Goal: Task Accomplishment & Management: Complete application form

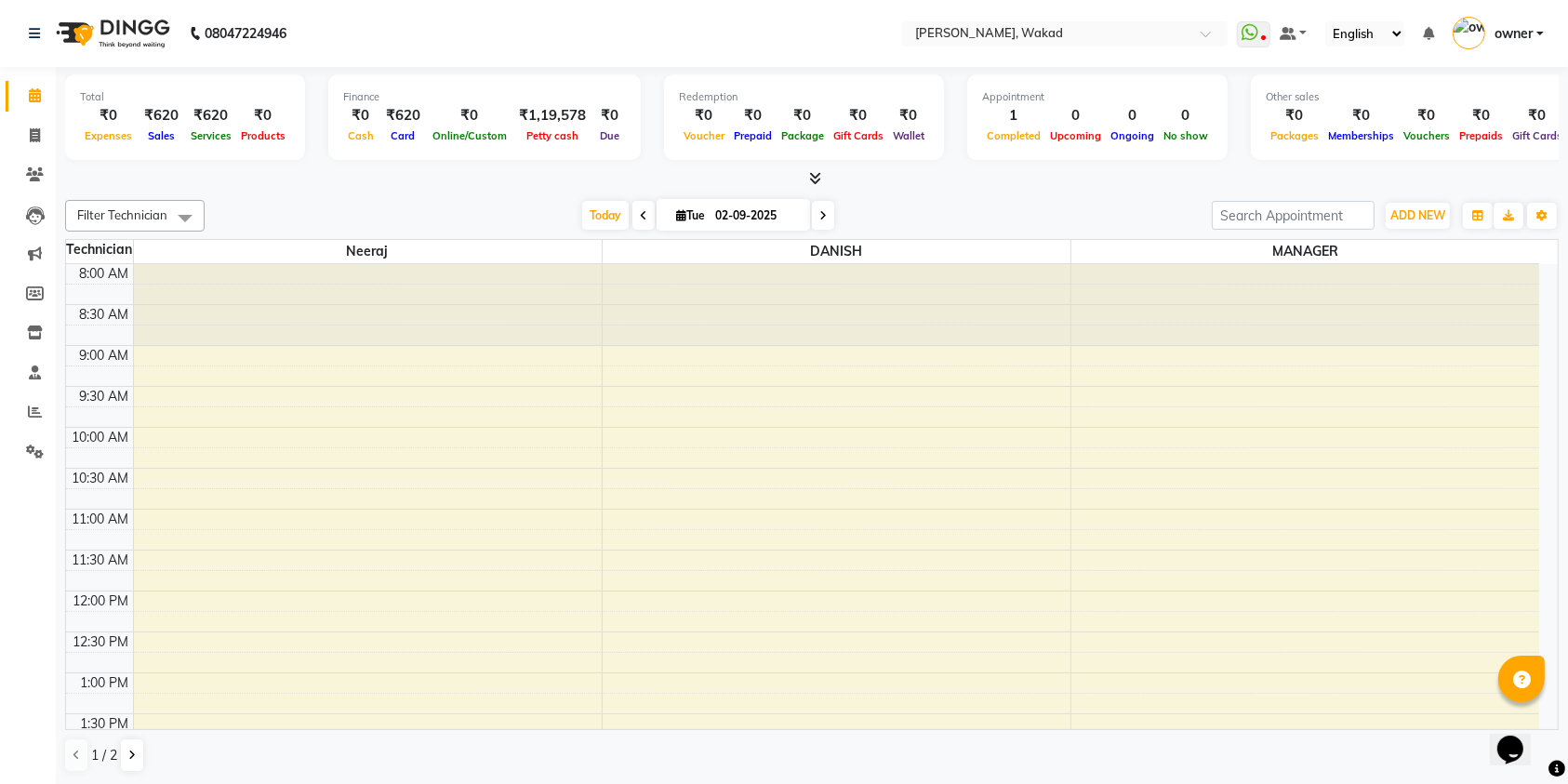
click at [52, 519] on div "Calendar Invoice Clients Leads Marketing Members Inventory Staff Reports Settin…" at bounding box center [126, 405] width 251 height 704
click at [39, 131] on icon at bounding box center [34, 135] width 10 height 14
select select "service"
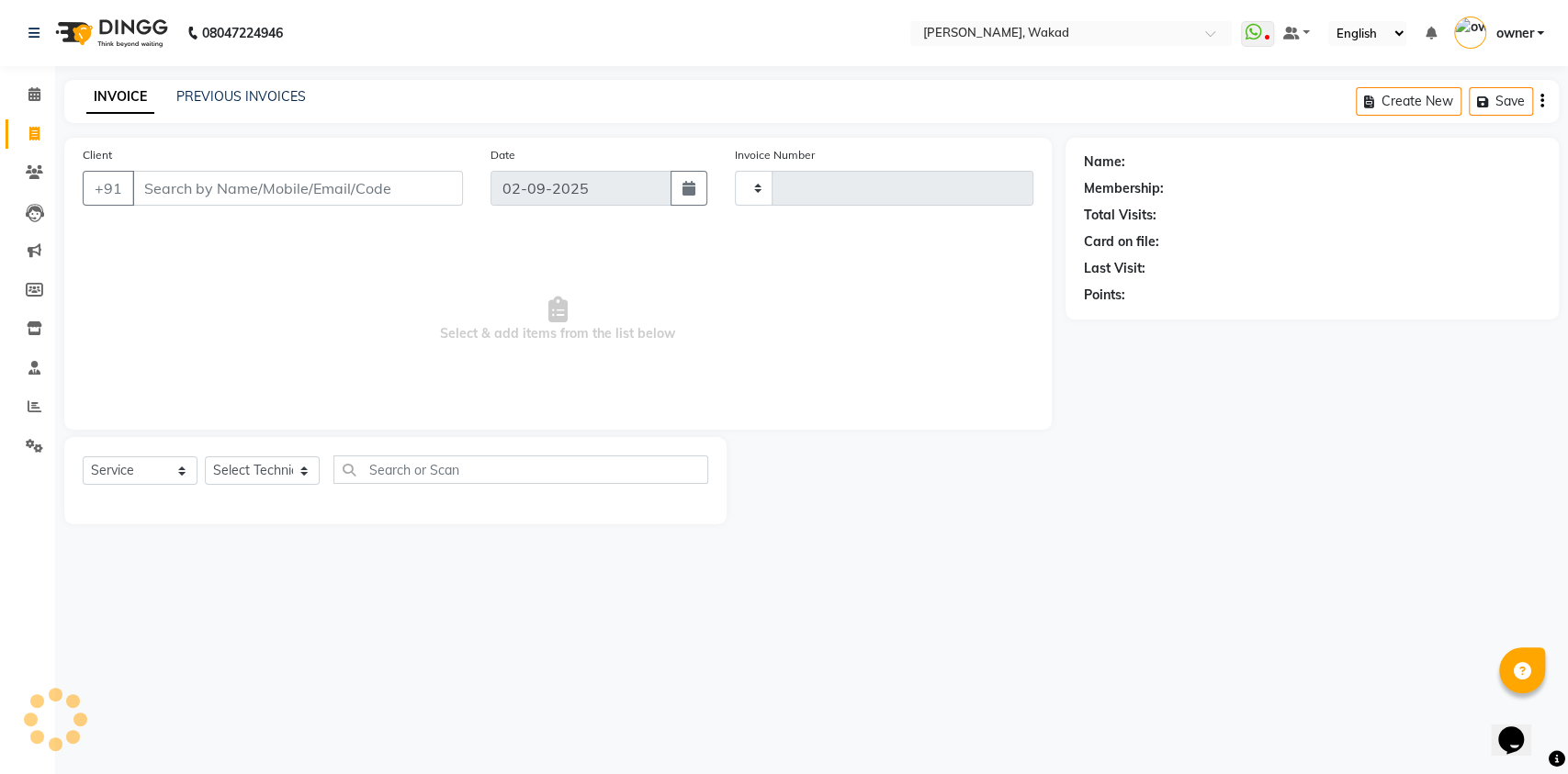
type input "0596"
select select "7711"
type input "8983875000"
click at [392, 198] on button "Add Client" at bounding box center [416, 188] width 95 height 35
select select "21"
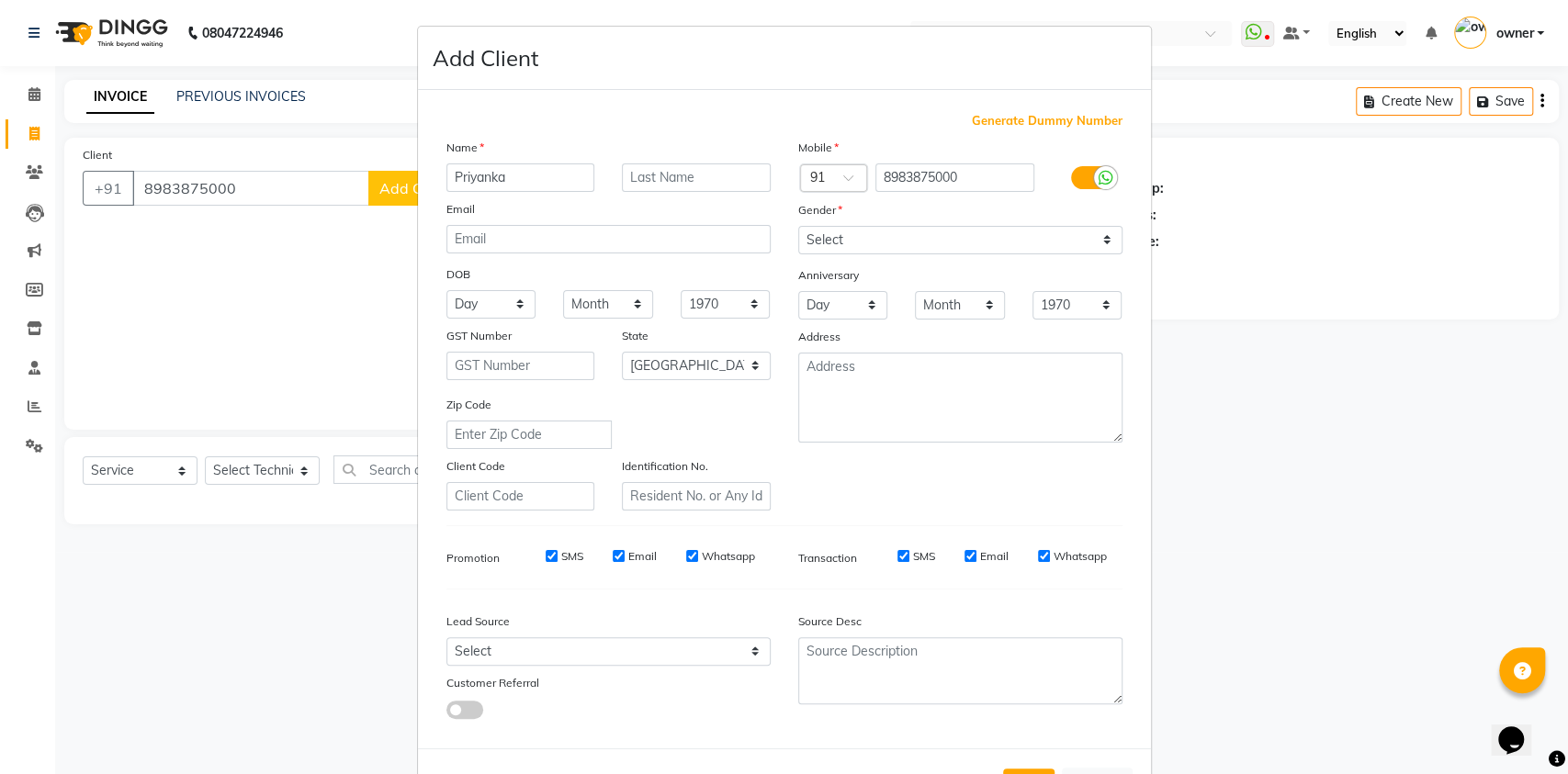
type input "Priyanka"
type input "Andhalkar"
click at [895, 238] on select "Select [DEMOGRAPHIC_DATA] [DEMOGRAPHIC_DATA] Other Prefer Not To Say" at bounding box center [959, 240] width 325 height 28
select select "[DEMOGRAPHIC_DATA]"
click at [798, 226] on select "Select [DEMOGRAPHIC_DATA] [DEMOGRAPHIC_DATA] Other Prefer Not To Say" at bounding box center [959, 240] width 325 height 28
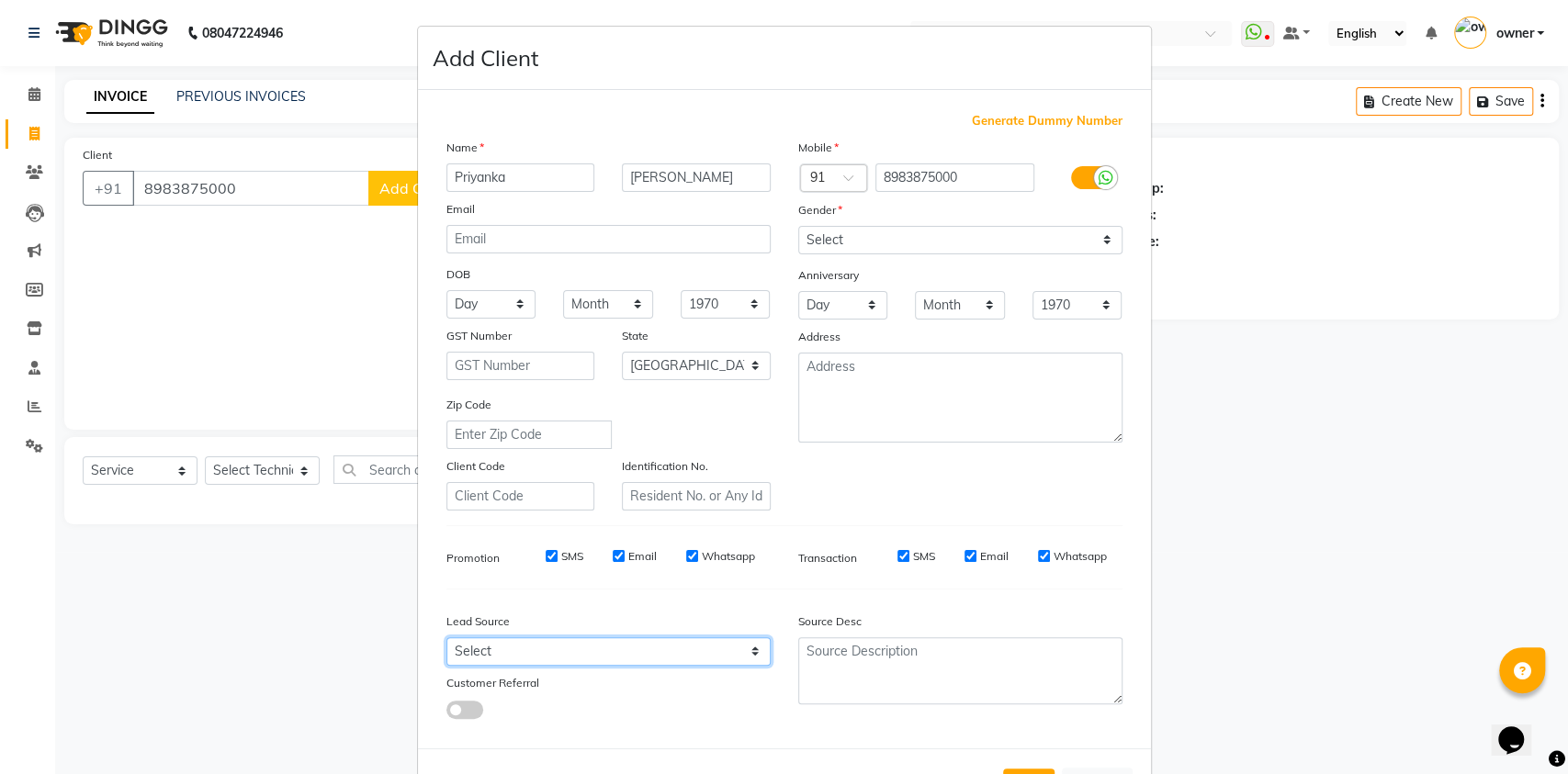
click at [536, 649] on select "Select Walk-in Referral Internet Friend Word of Mouth Advertisement Facebook Ju…" at bounding box center [609, 652] width 325 height 28
select select "51999"
click at [447, 638] on select "Select Walk-in Referral Internet Friend Word of Mouth Advertisement Facebook Ju…" at bounding box center [609, 652] width 325 height 28
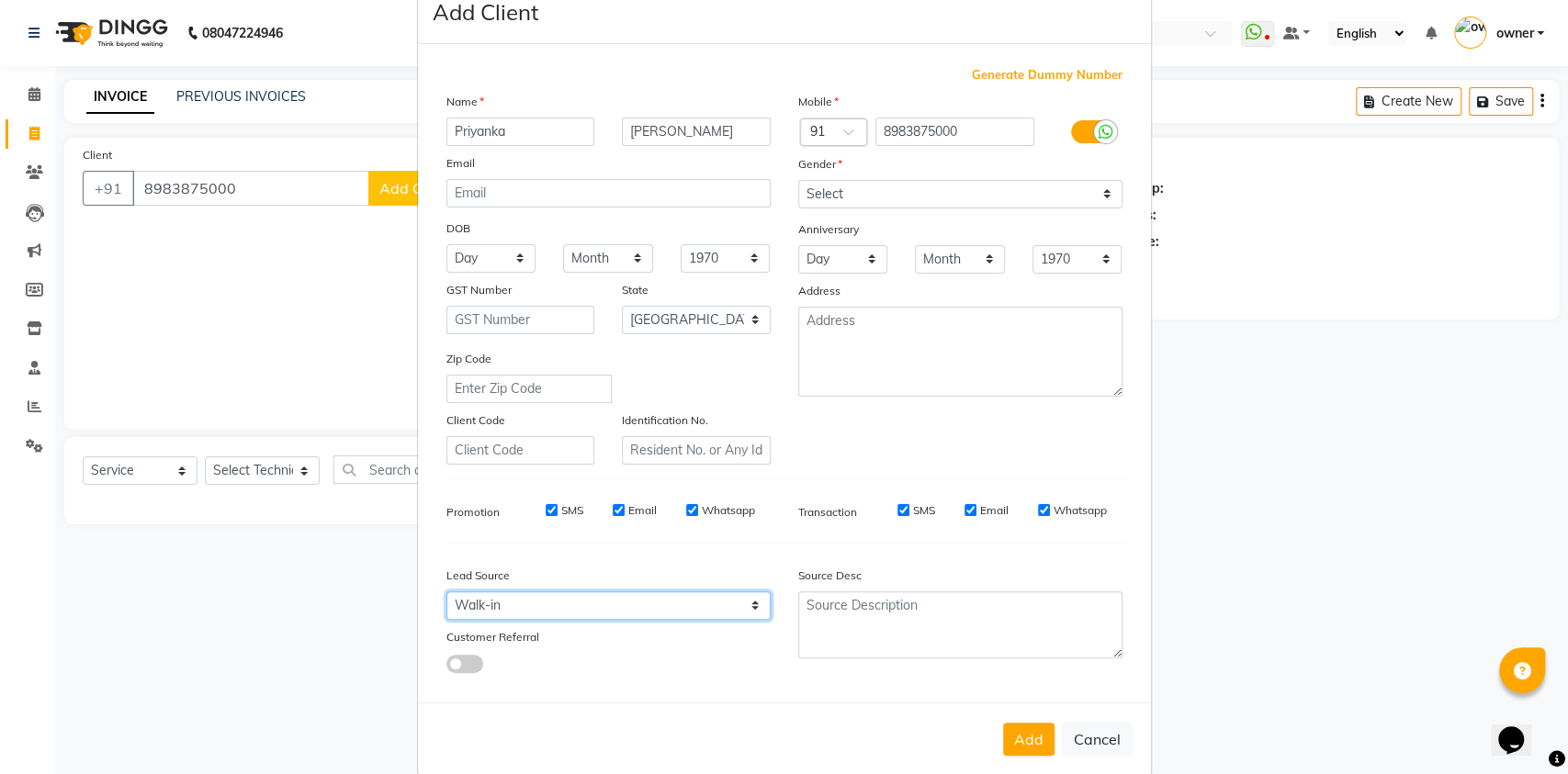
scroll to position [70, 0]
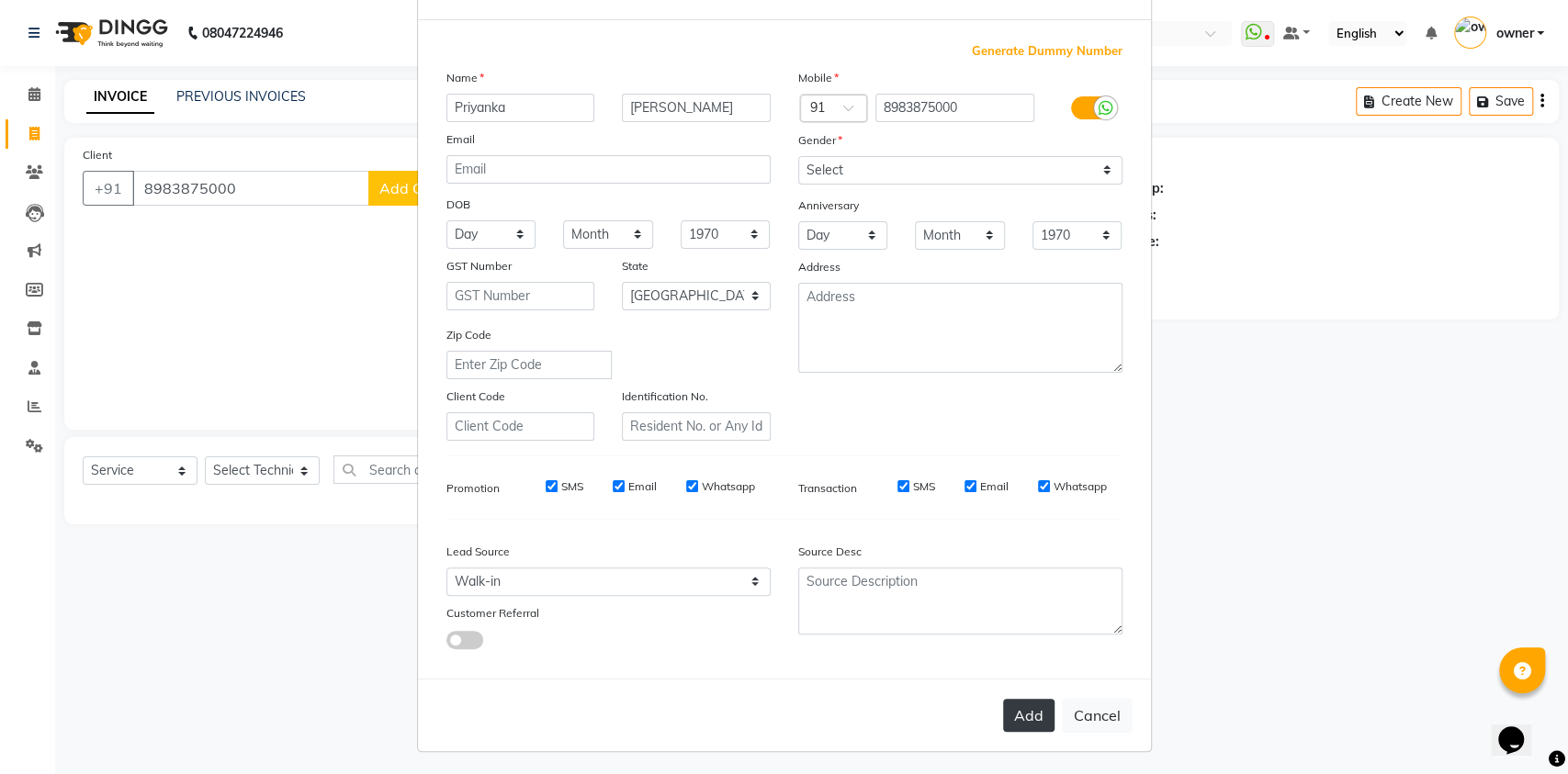
click at [1003, 709] on button "Add" at bounding box center [1028, 715] width 52 height 33
select select
select select "null"
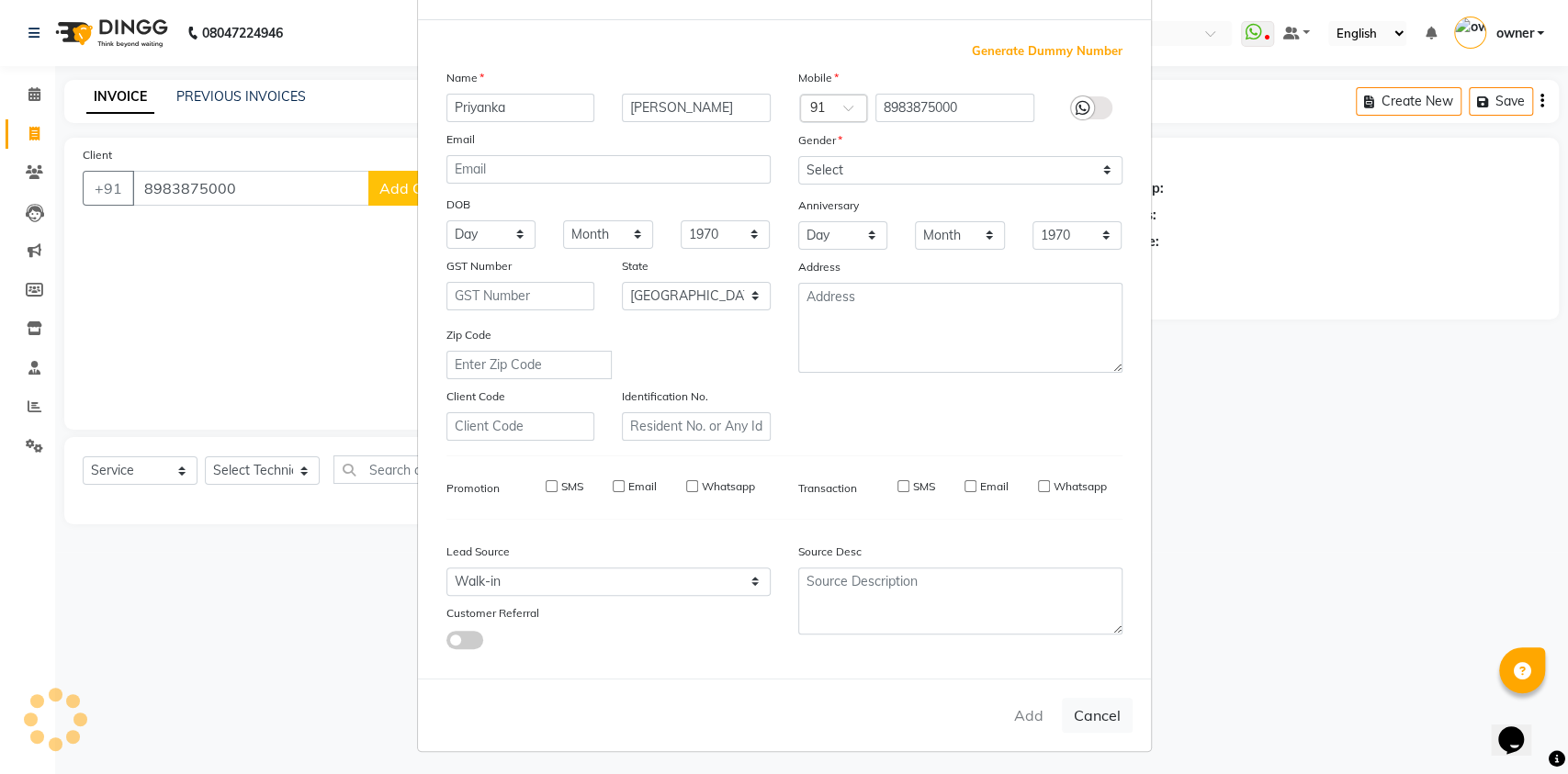
select select
checkbox input "false"
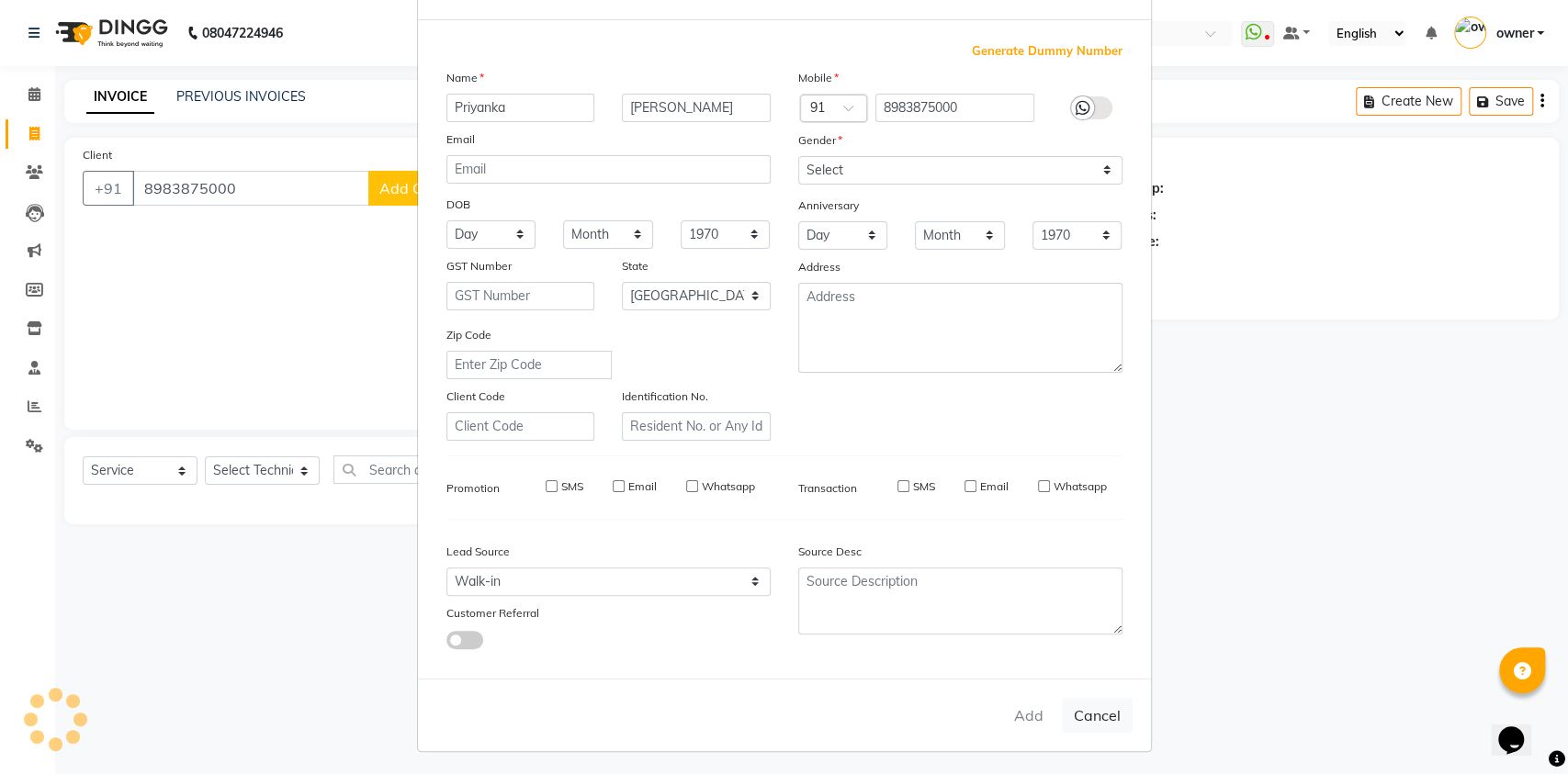
checkbox input "false"
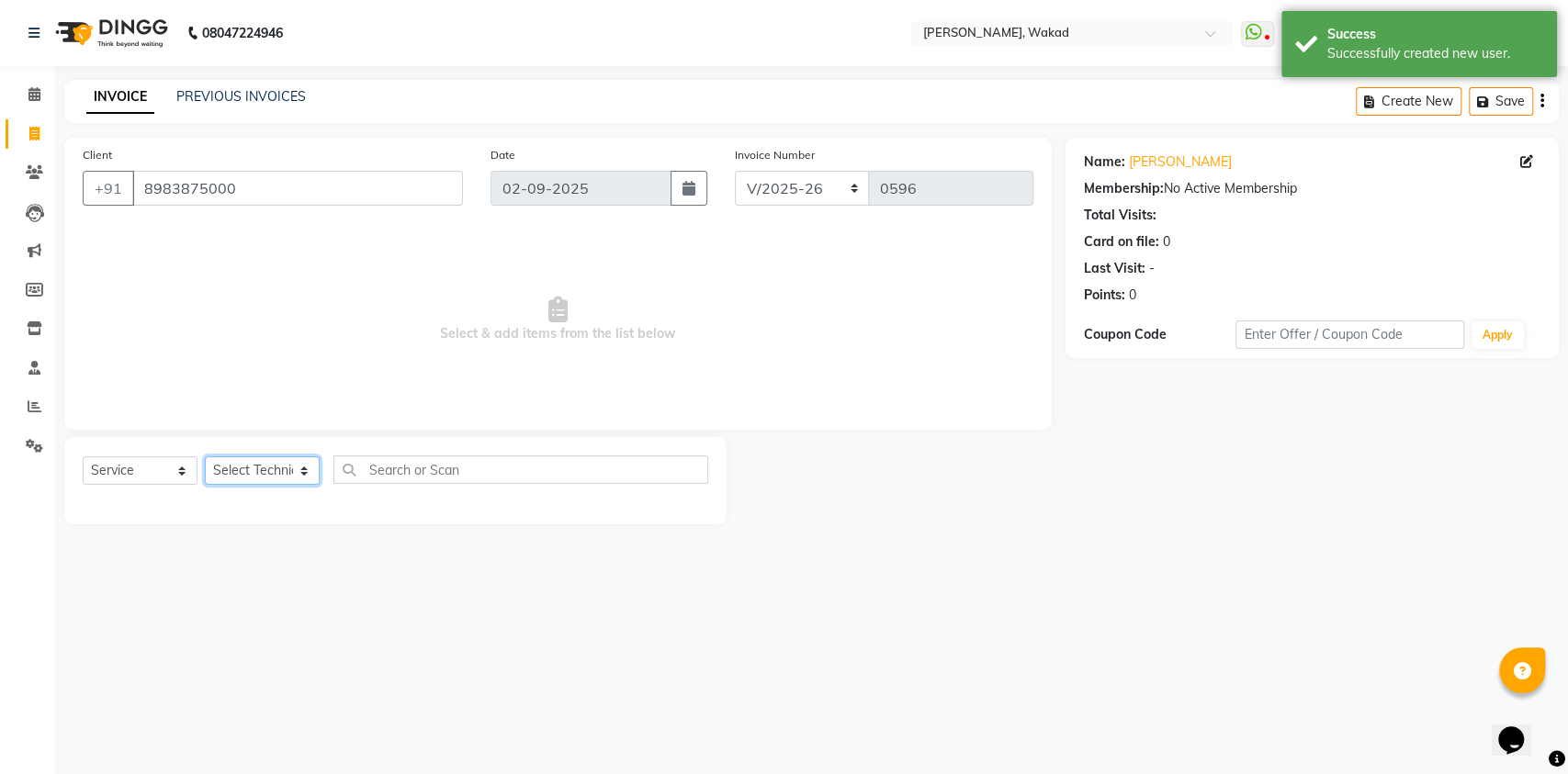
click at [272, 472] on select "Select Technician [DEMOGRAPHIC_DATA] MANAGER neeraj owner [PERSON_NAME]" at bounding box center [262, 470] width 115 height 28
select select "69710"
click at [205, 456] on select "Select Technician [DEMOGRAPHIC_DATA] MANAGER neeraj owner [PERSON_NAME]" at bounding box center [262, 470] width 115 height 28
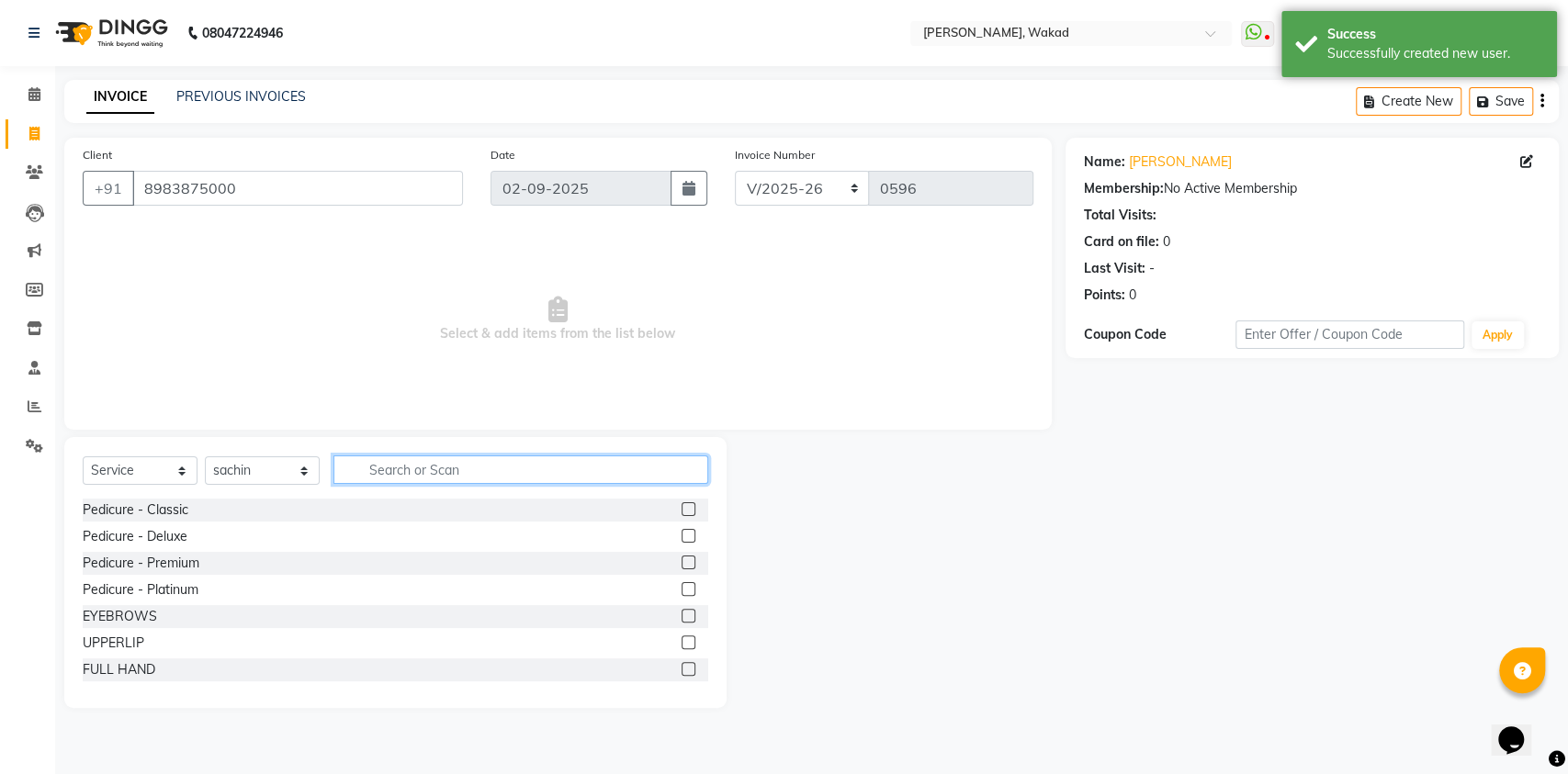
click at [435, 475] on input "text" at bounding box center [520, 469] width 374 height 28
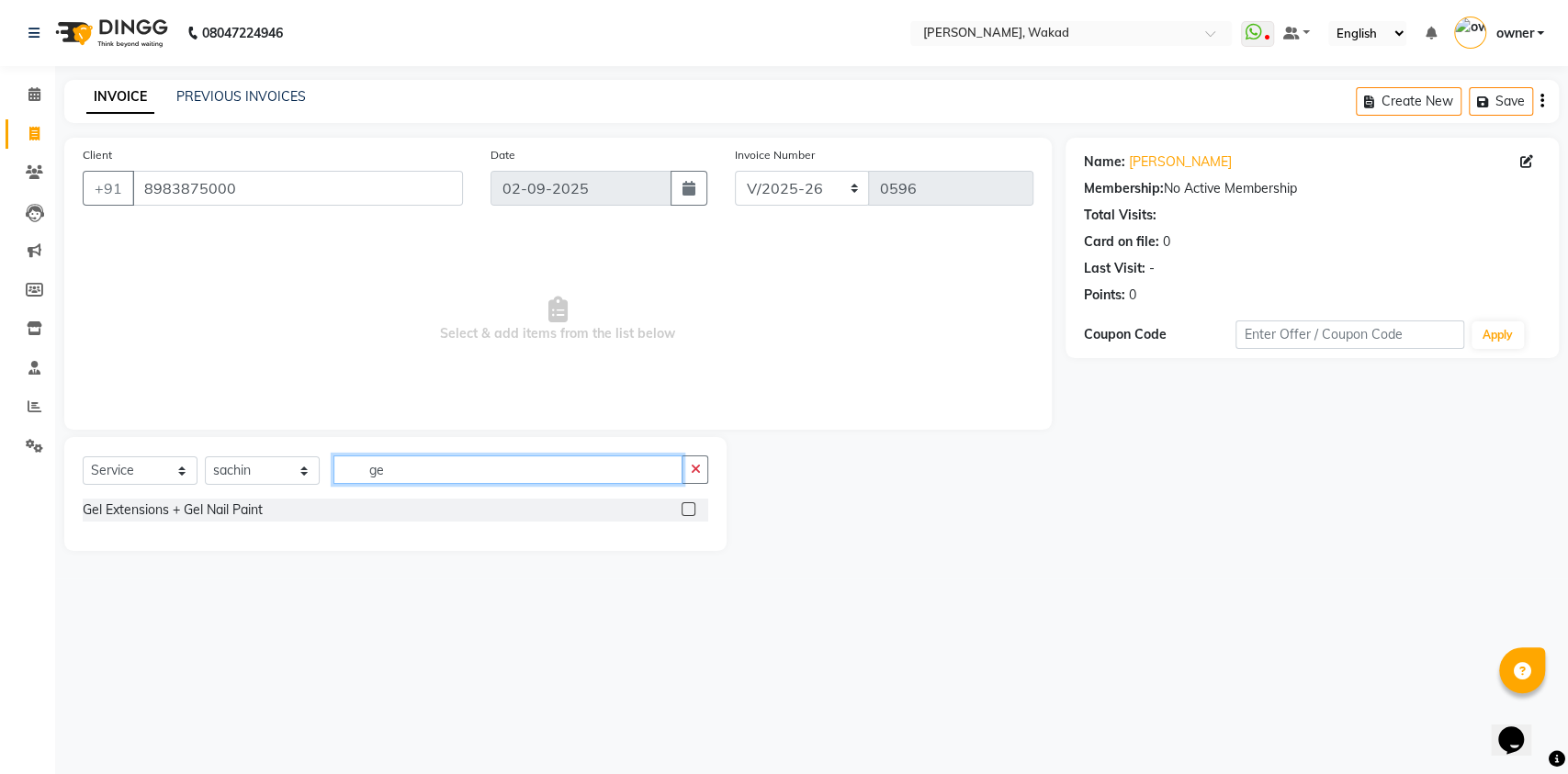
type input "g"
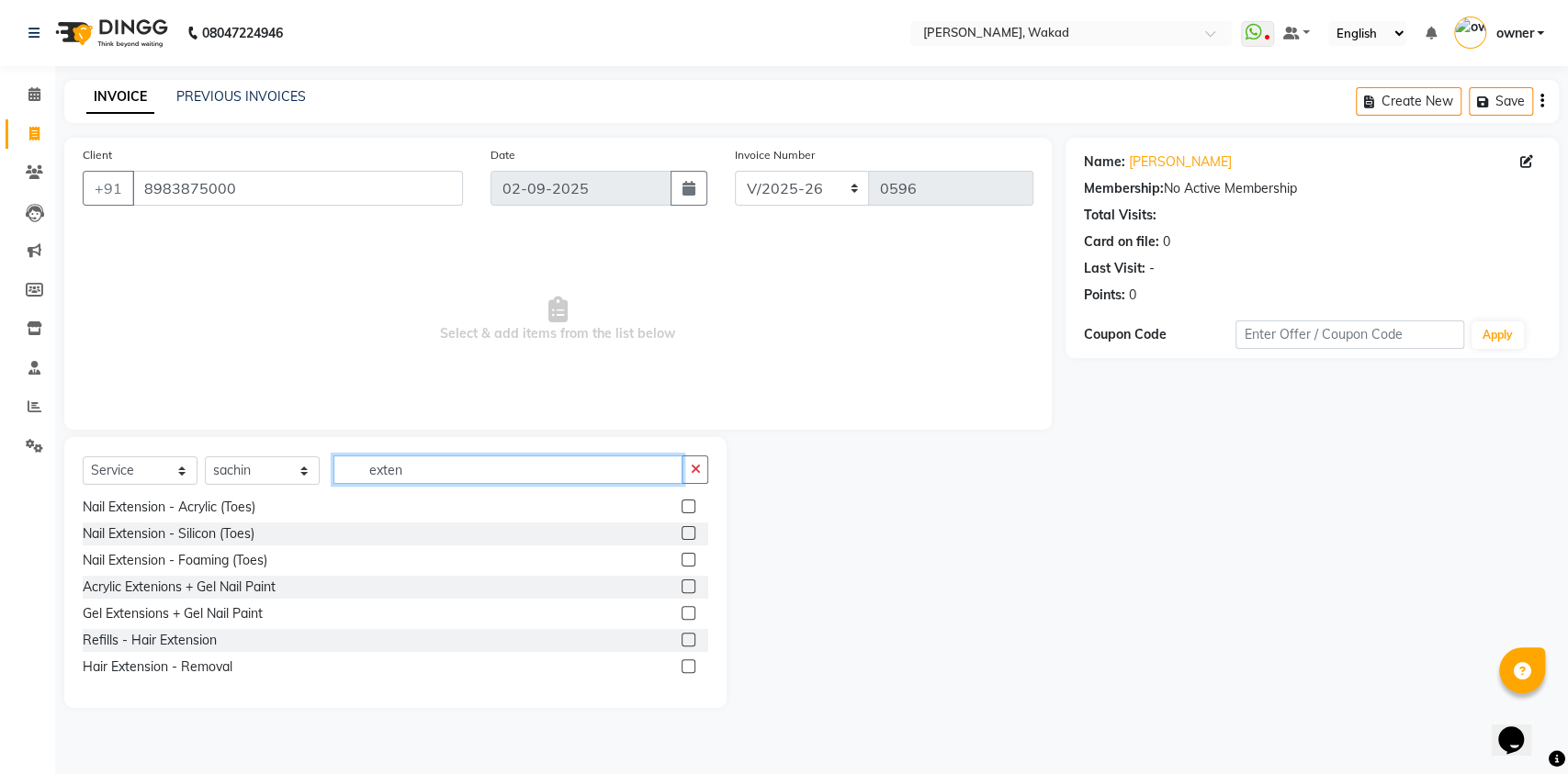
scroll to position [0, 0]
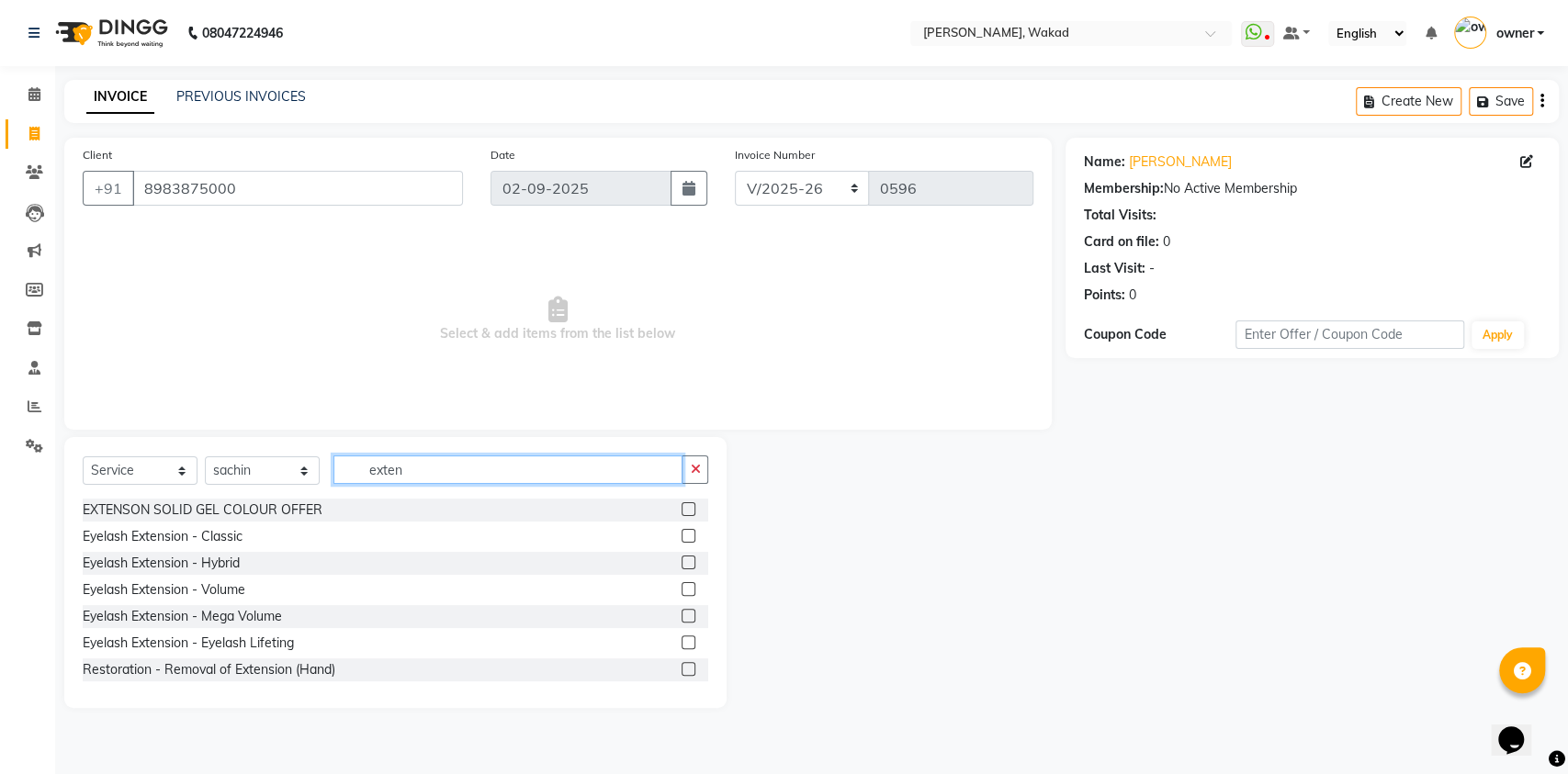
click at [544, 468] on input "exten" at bounding box center [507, 469] width 349 height 28
type input "nail"
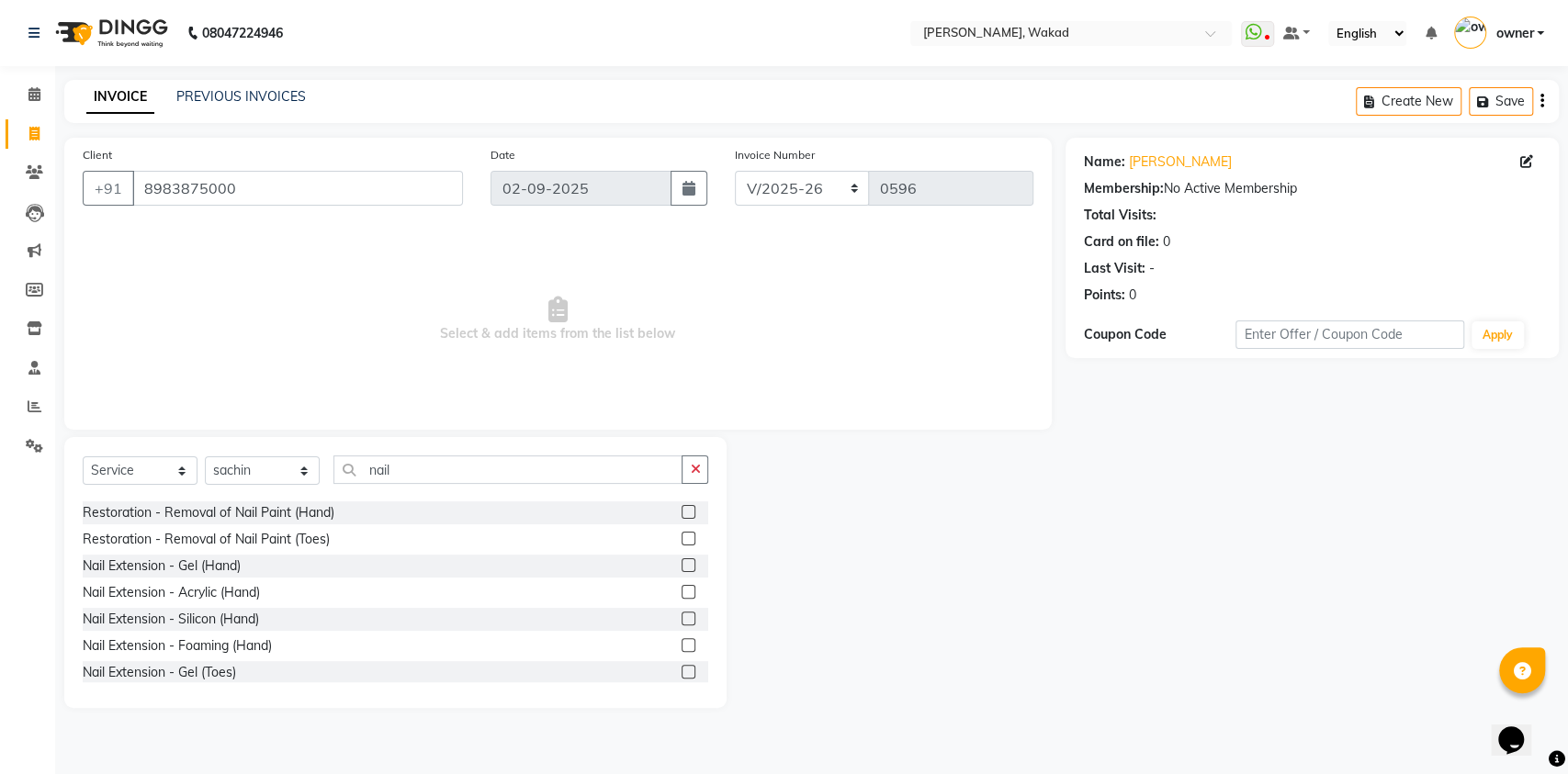
click at [681, 561] on label at bounding box center [688, 565] width 14 height 14
click at [681, 561] on input "checkbox" at bounding box center [687, 566] width 12 height 12
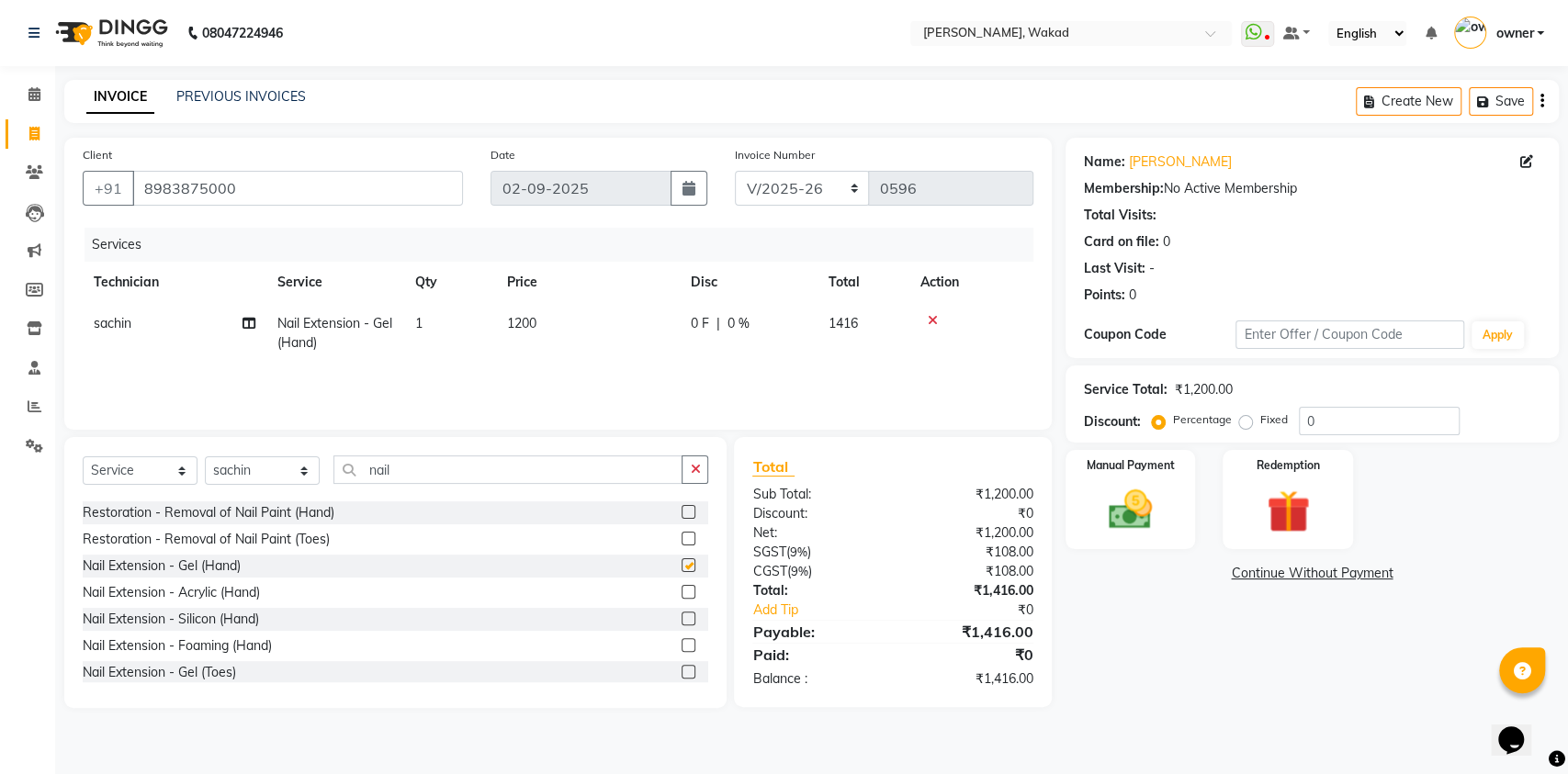
checkbox input "false"
click at [575, 469] on input "nail" at bounding box center [507, 469] width 349 height 28
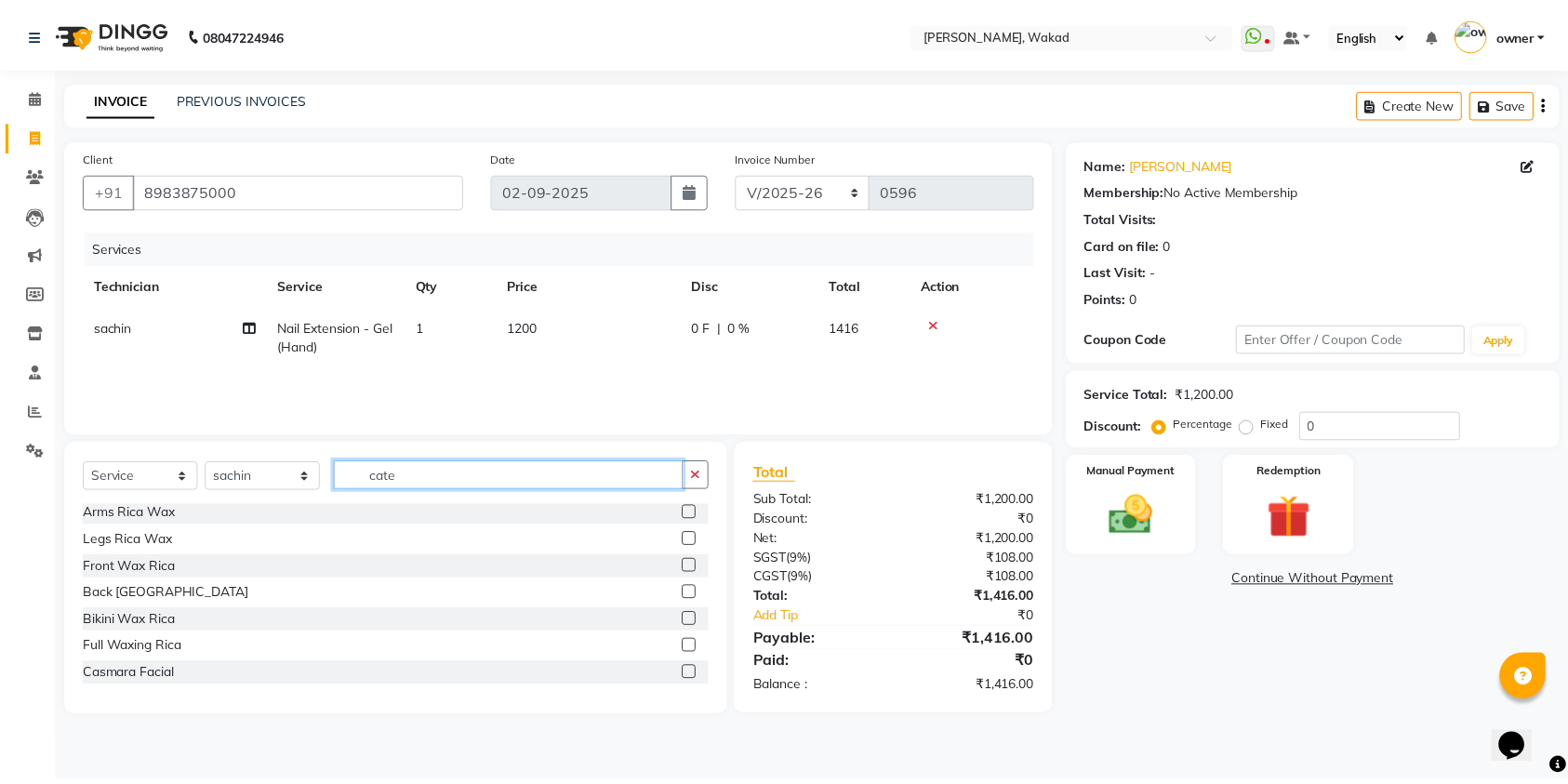
scroll to position [0, 0]
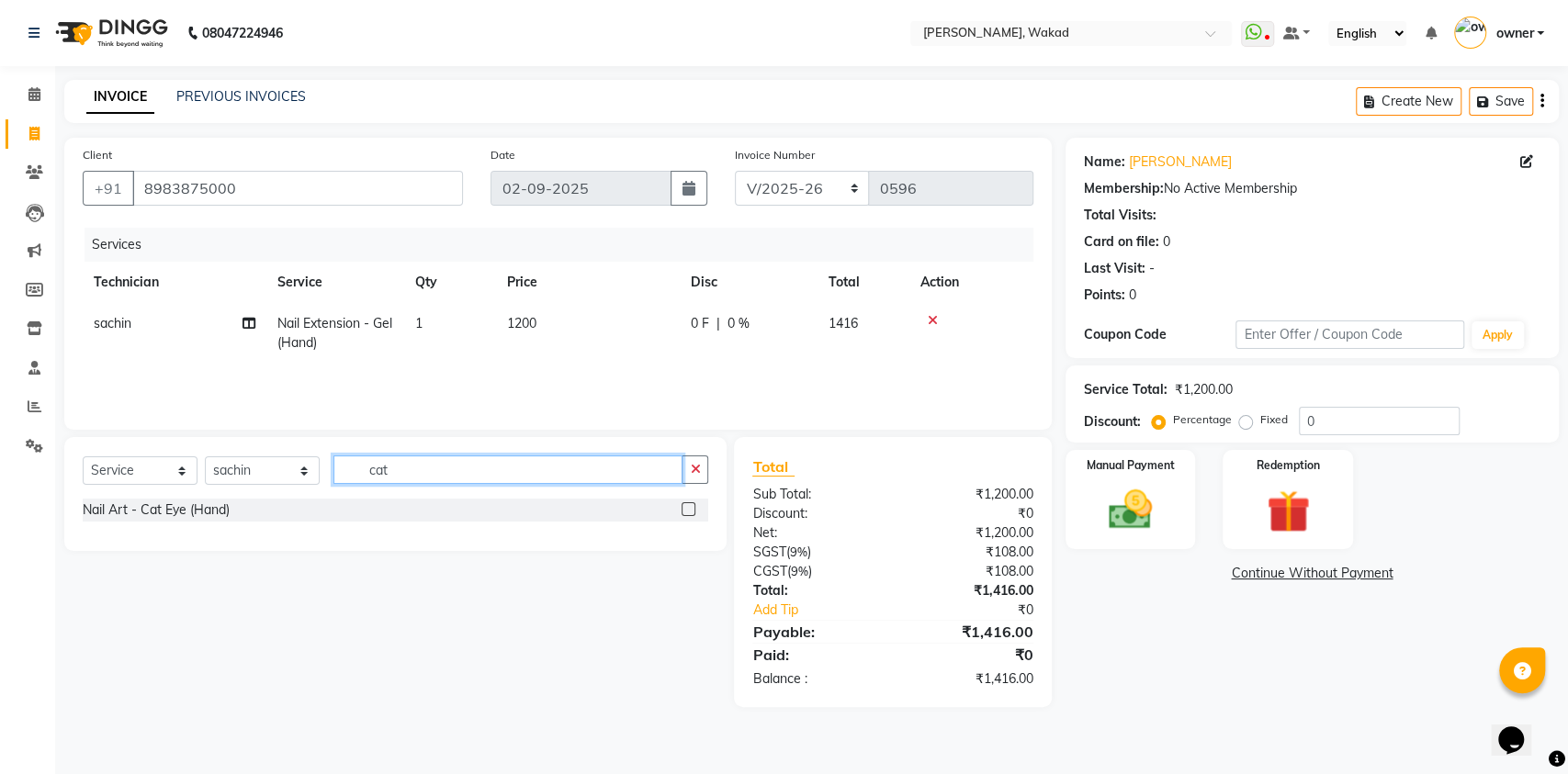
type input "cat"
click at [689, 510] on label at bounding box center [688, 509] width 14 height 14
click at [689, 510] on input "checkbox" at bounding box center [687, 510] width 12 height 12
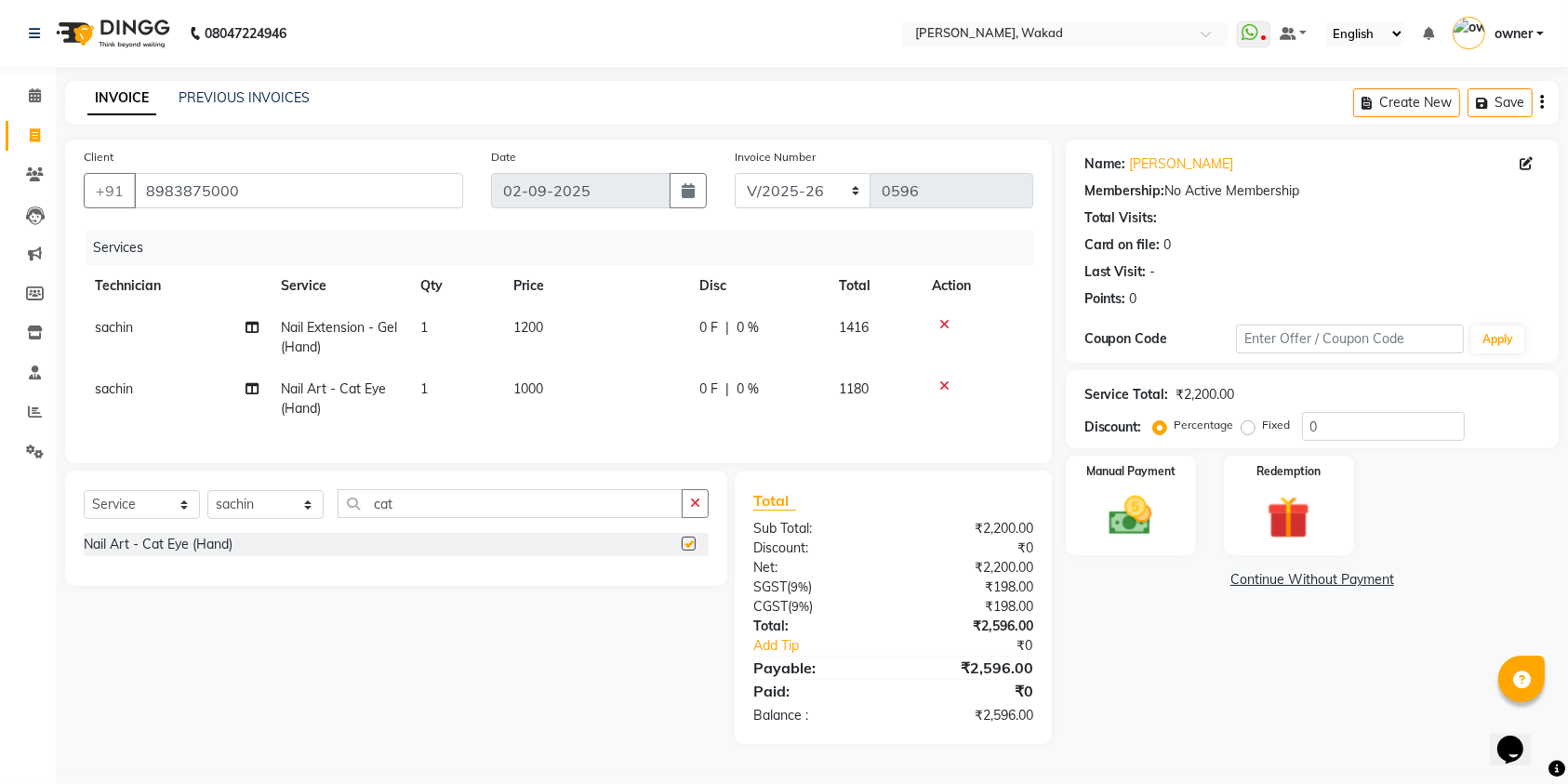
checkbox input "false"
click at [1327, 426] on input "0" at bounding box center [1383, 427] width 163 height 29
type input "25"
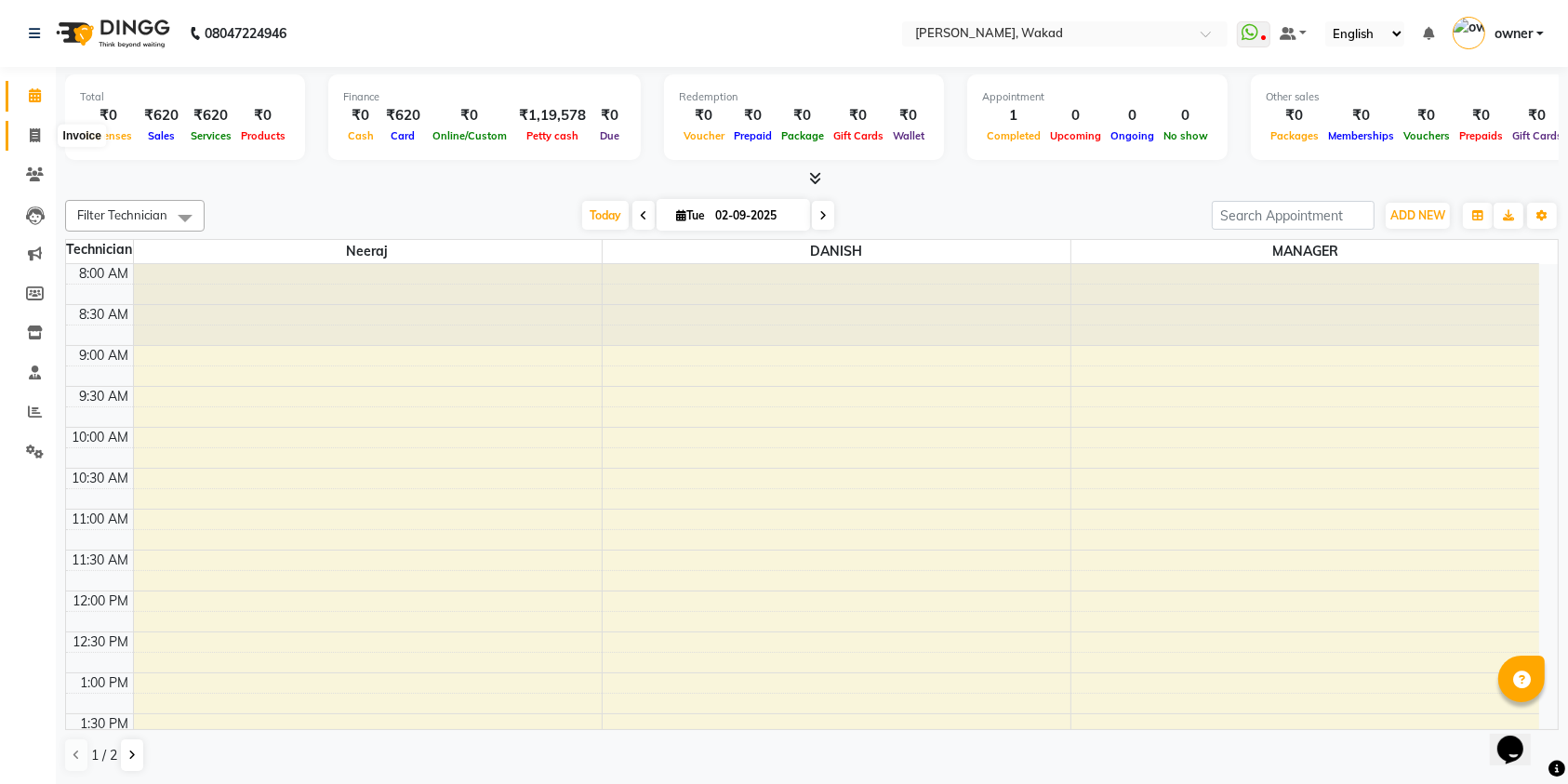
click at [30, 127] on span at bounding box center [35, 136] width 32 height 21
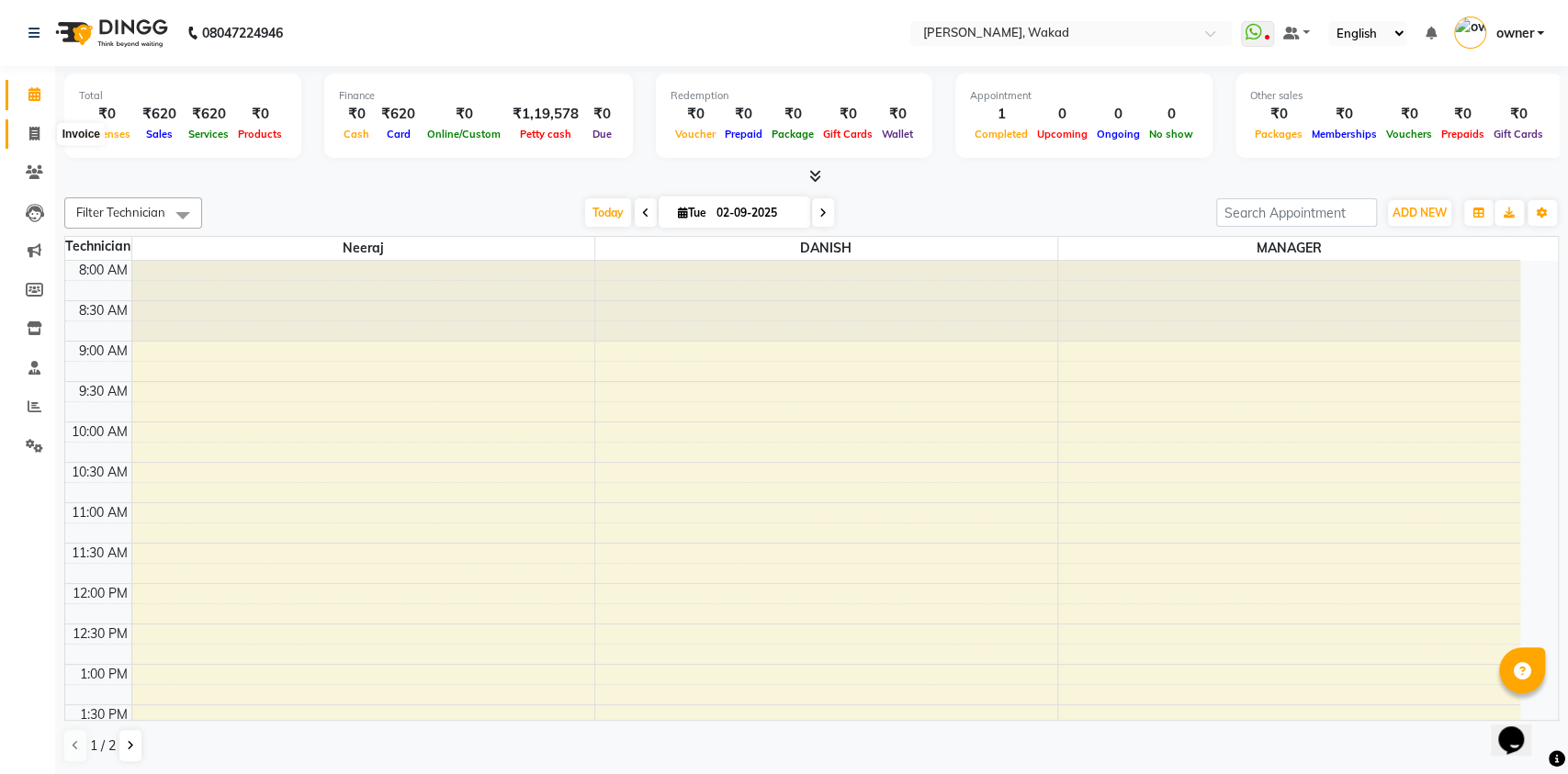
select select "service"
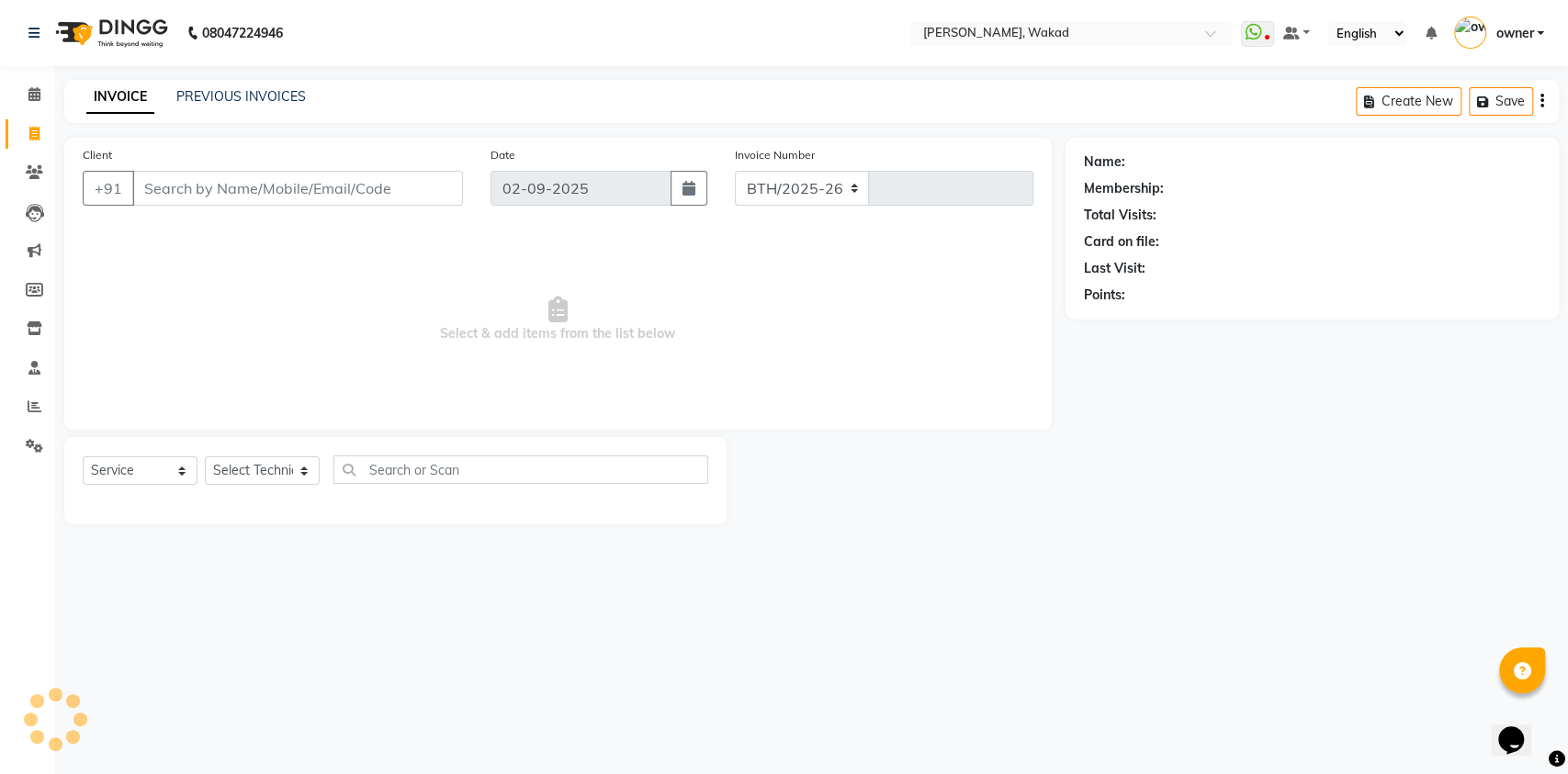
select select "7711"
type input "0596"
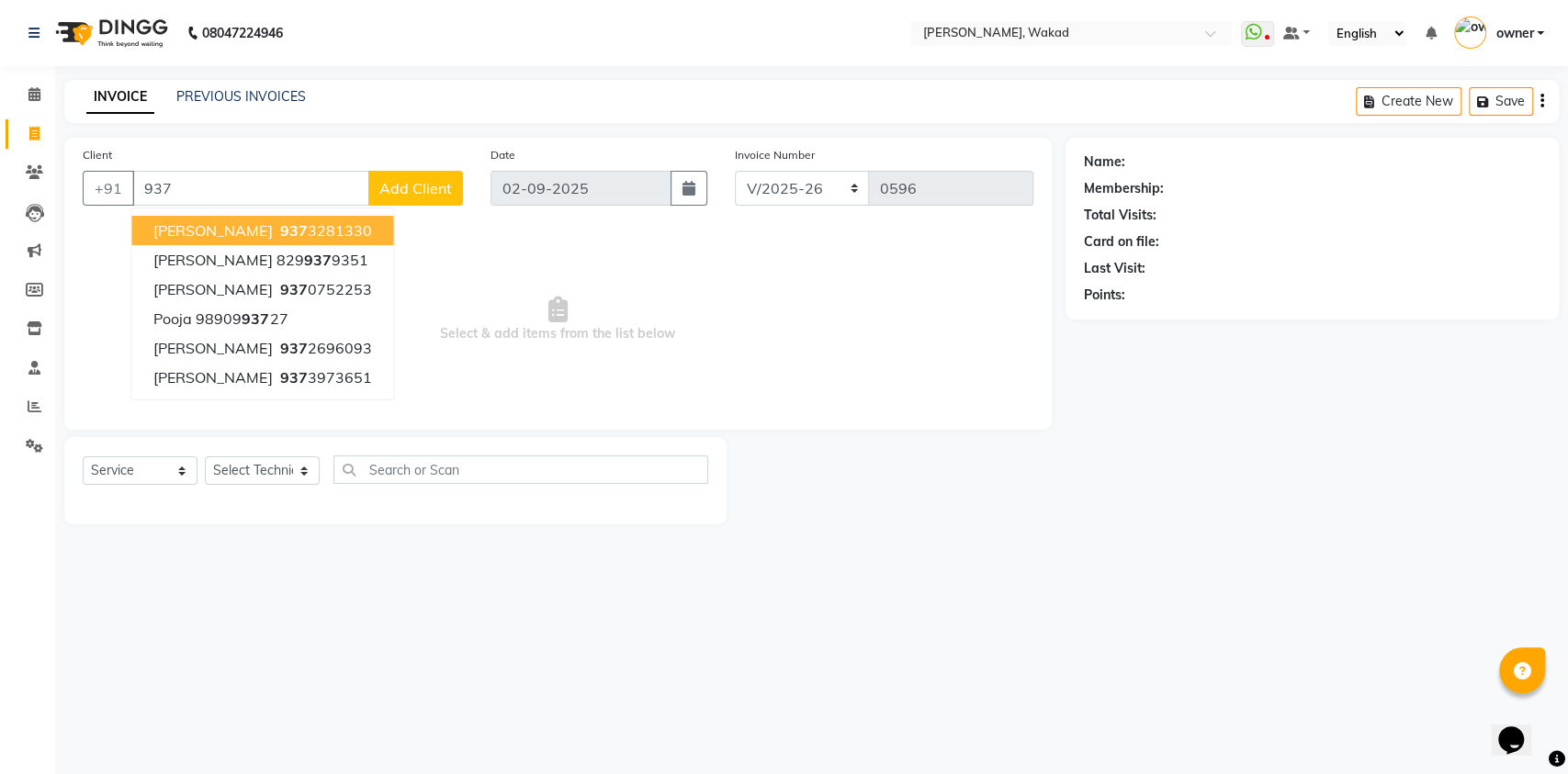
click at [276, 224] on ngb-highlight "937 3281330" at bounding box center [324, 230] width 96 height 19
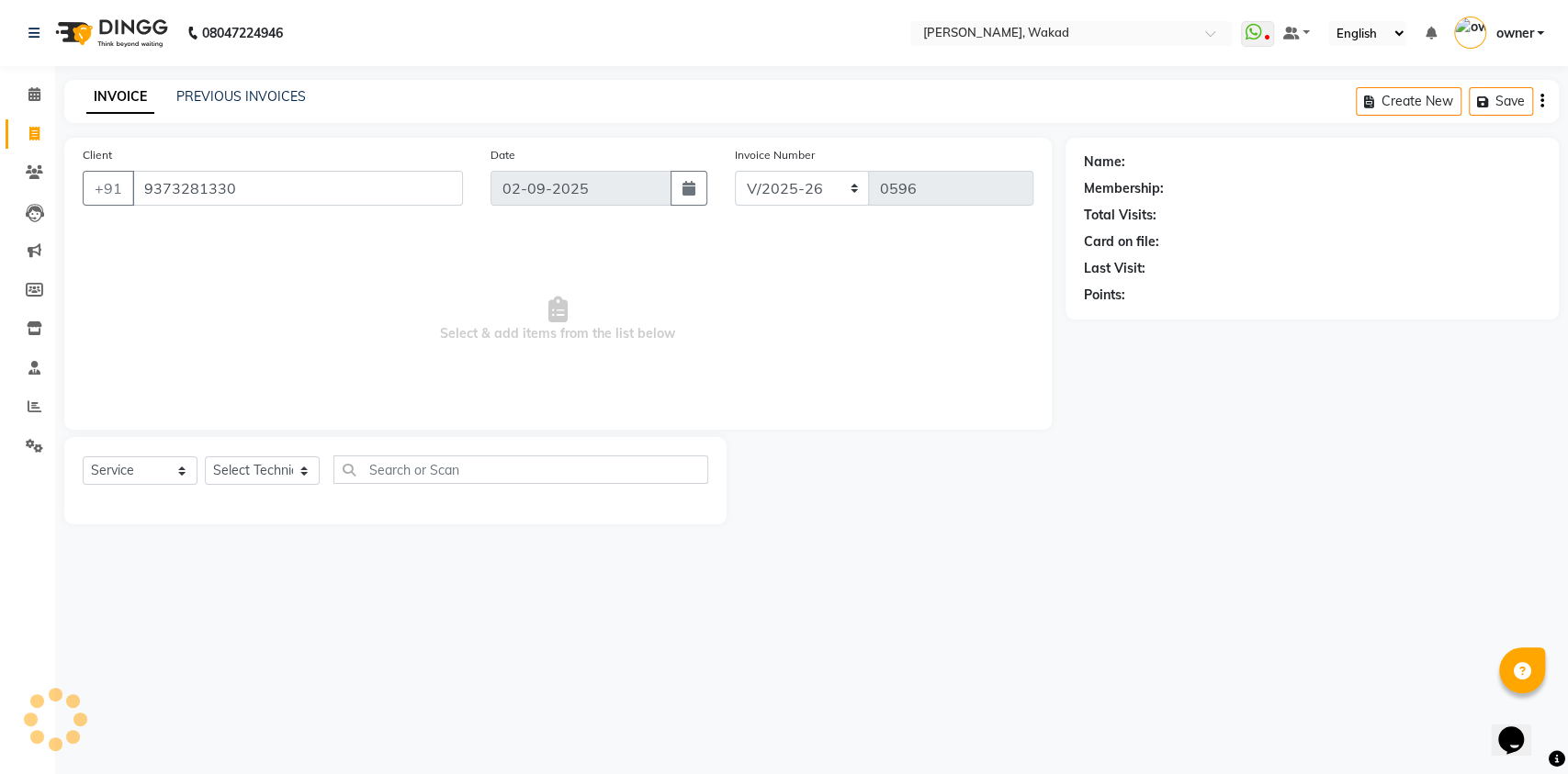
type input "9373281330"
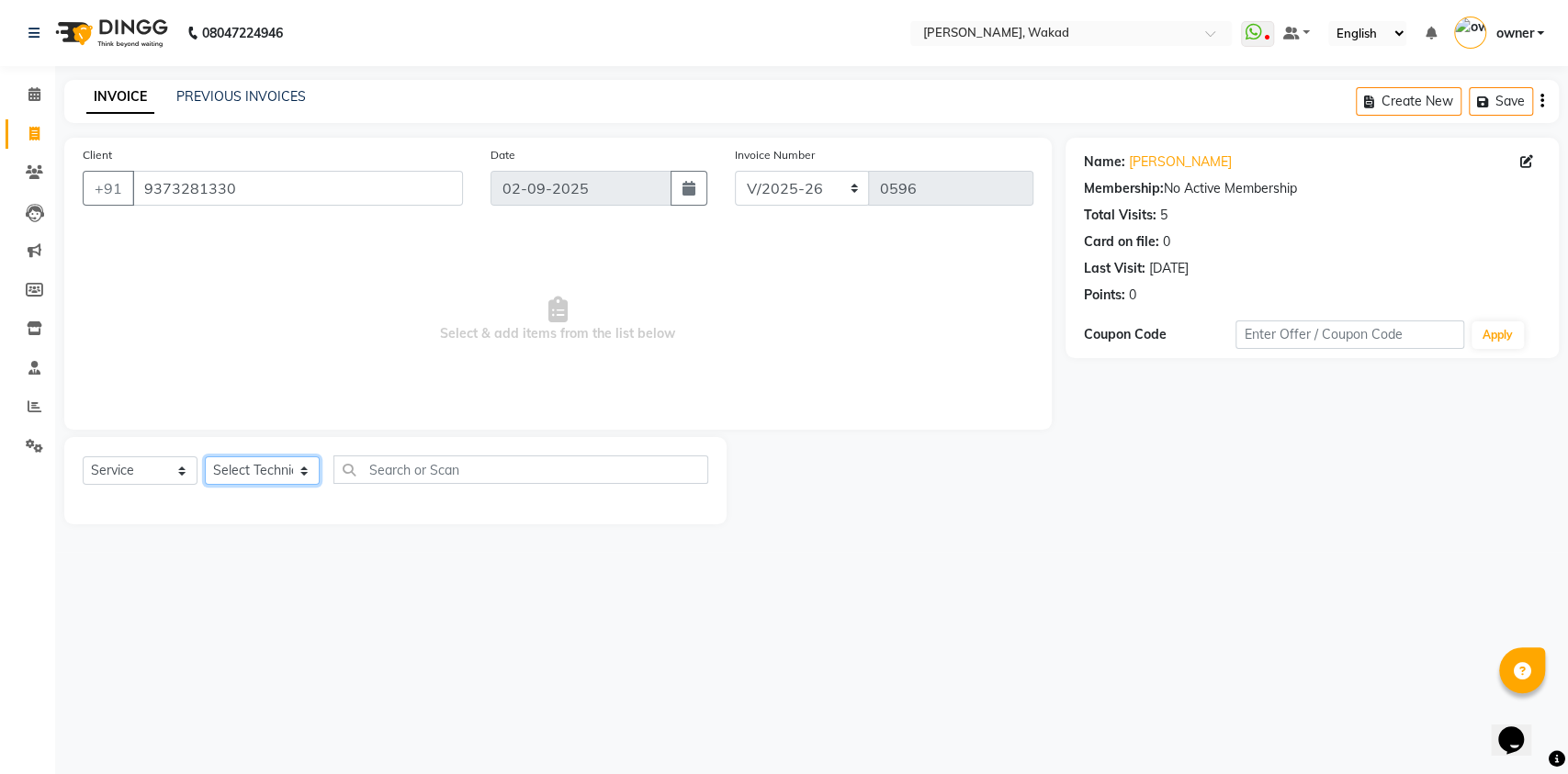
click at [280, 468] on select "Select Technician [DEMOGRAPHIC_DATA] MANAGER neeraj owner [PERSON_NAME]" at bounding box center [262, 470] width 115 height 28
select select "88369"
click at [205, 456] on select "Select Technician [DEMOGRAPHIC_DATA] MANAGER neeraj owner [PERSON_NAME]" at bounding box center [262, 470] width 115 height 28
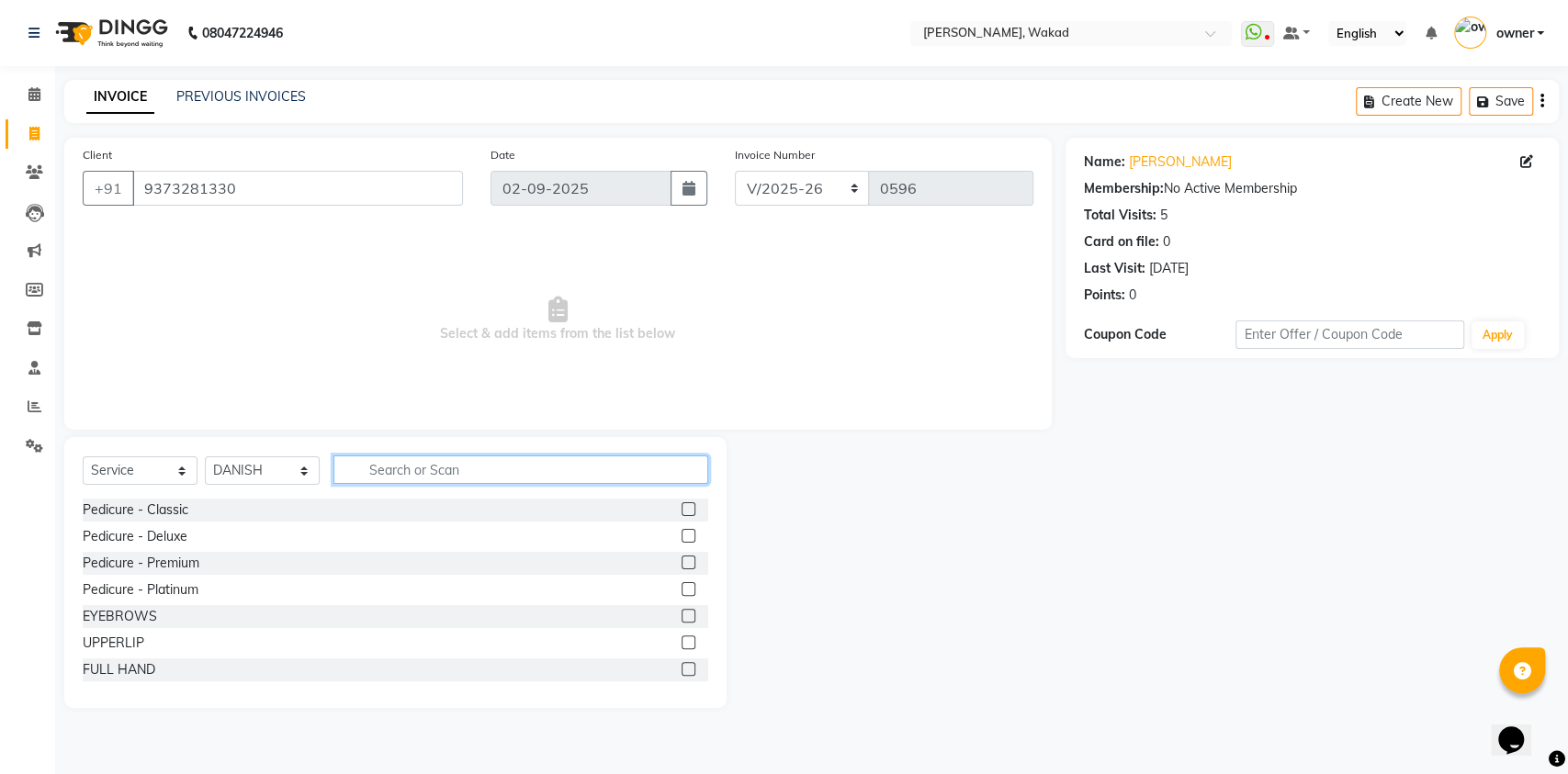
click at [433, 478] on input "text" at bounding box center [520, 469] width 374 height 28
type input "acry"
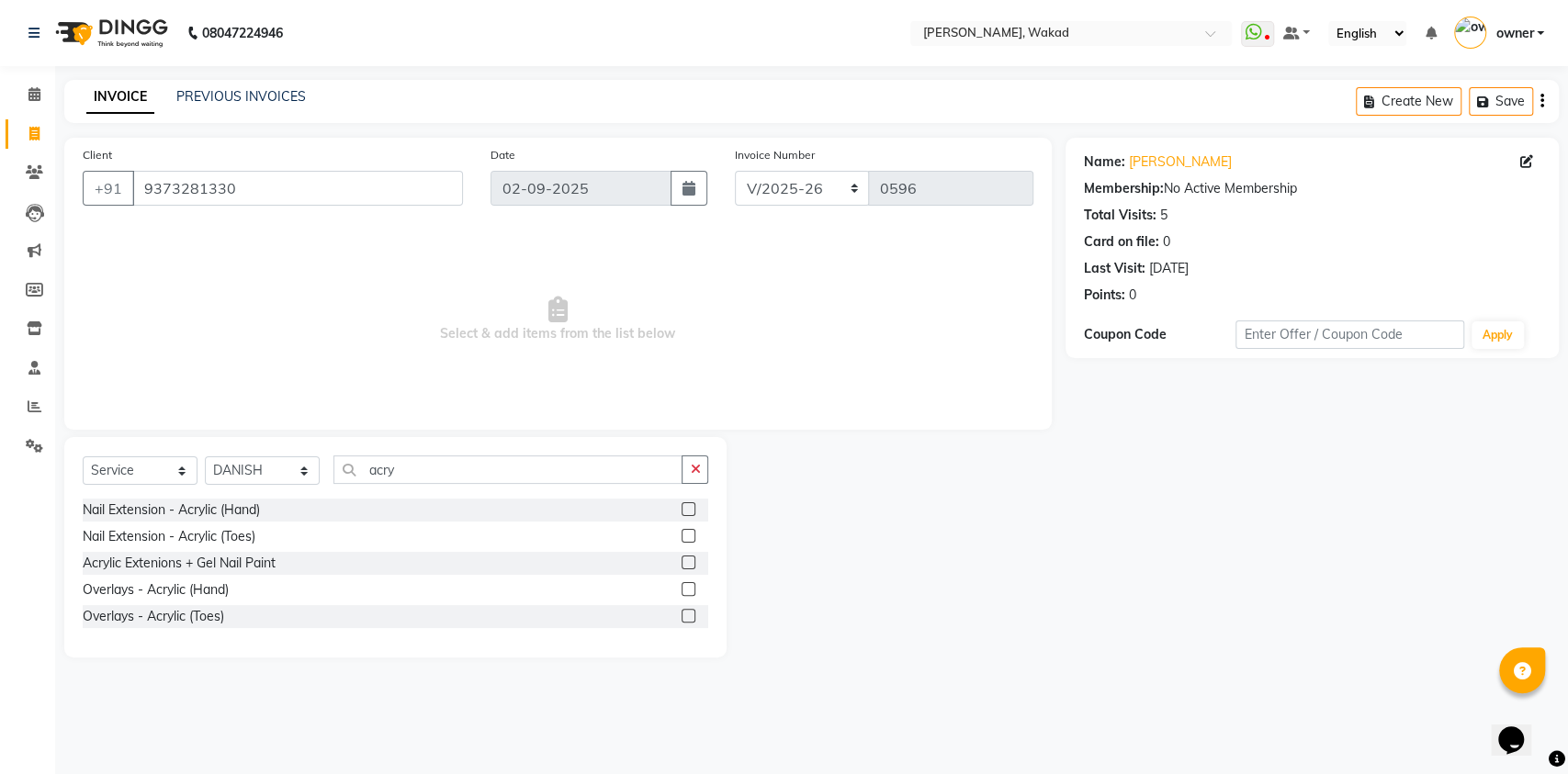
click at [682, 586] on label at bounding box center [688, 589] width 14 height 14
click at [682, 586] on input "checkbox" at bounding box center [687, 590] width 12 height 12
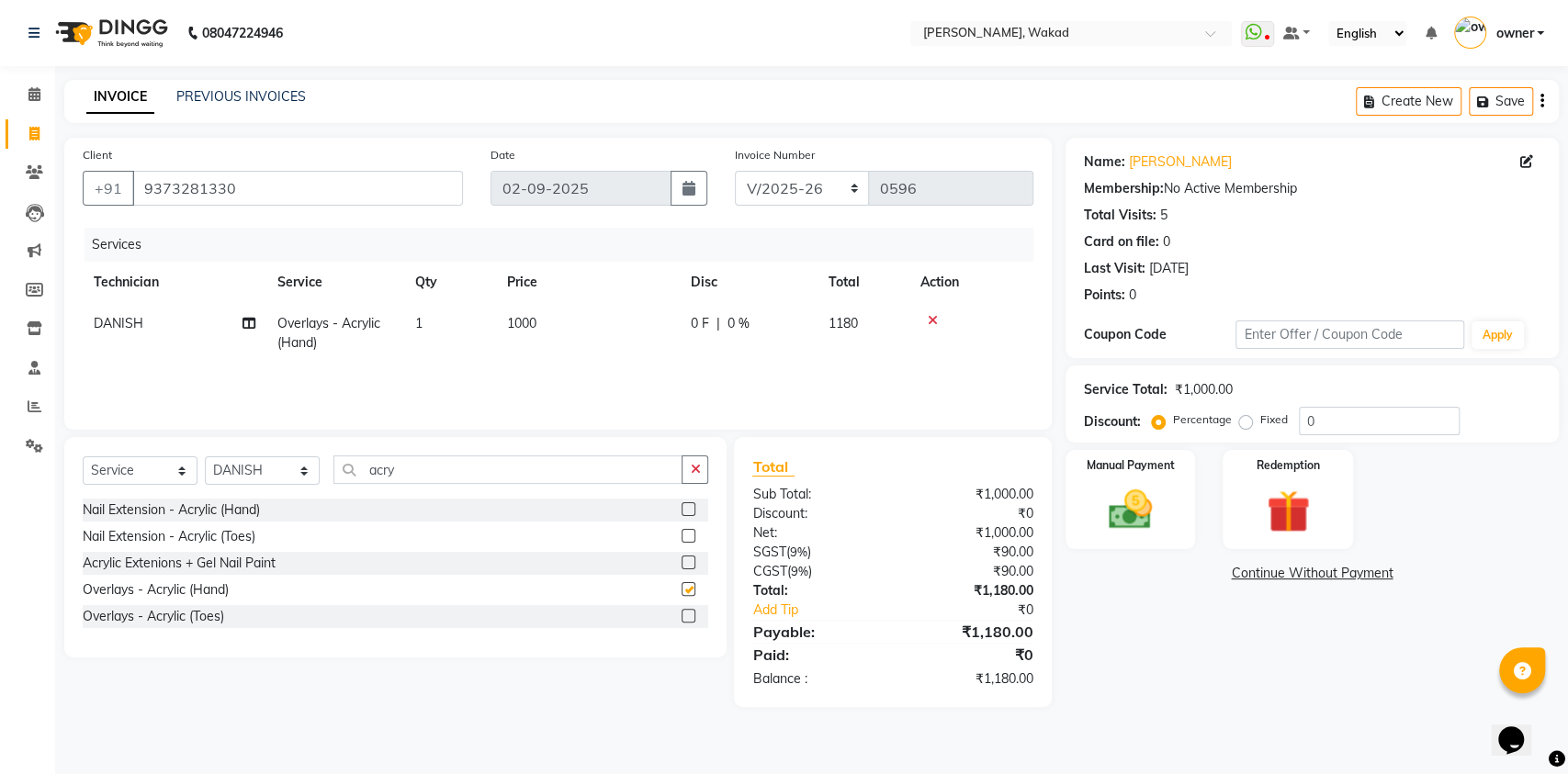
checkbox input "false"
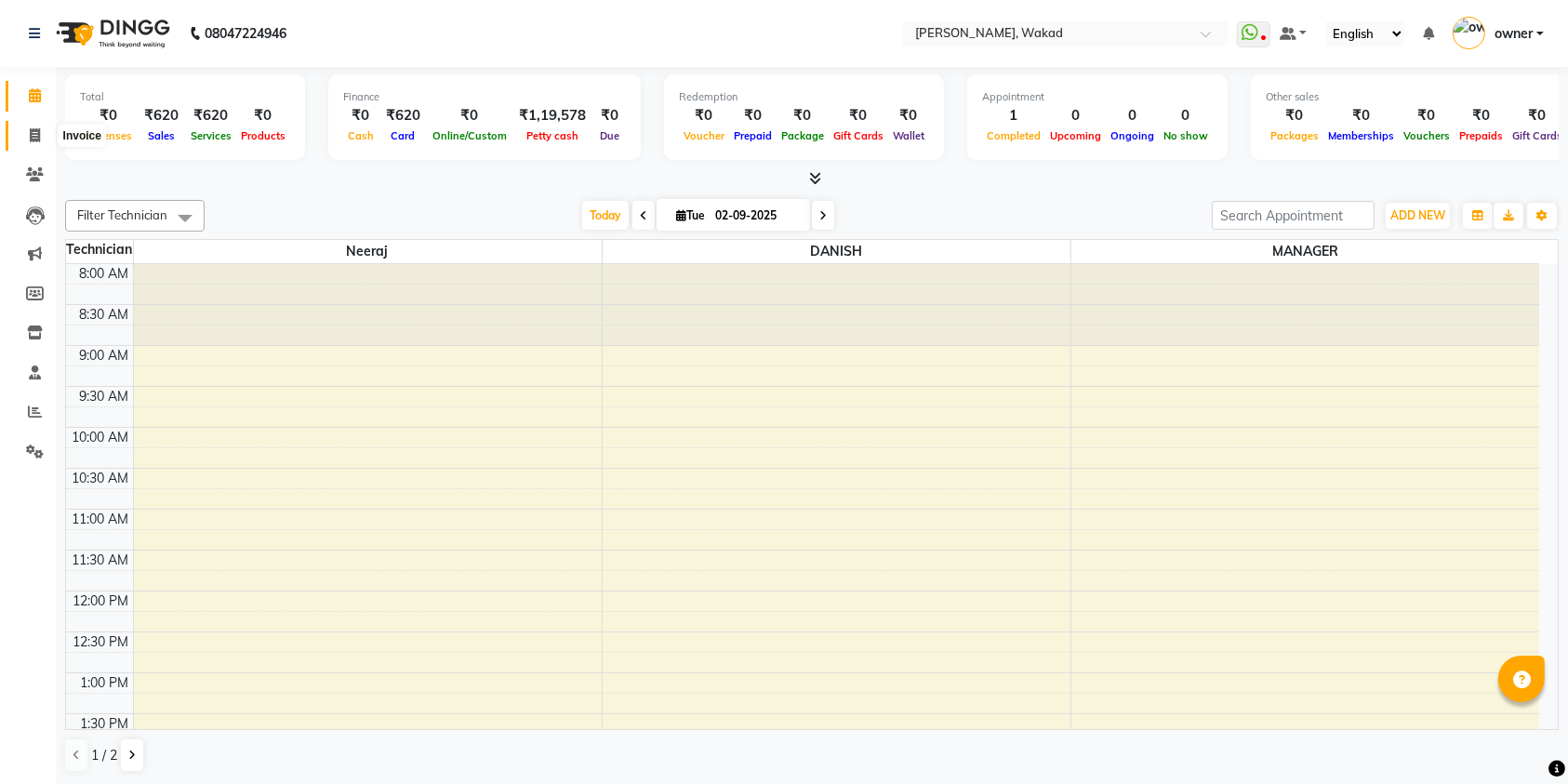
click at [23, 131] on span at bounding box center [35, 136] width 32 height 21
select select "7711"
select select "service"
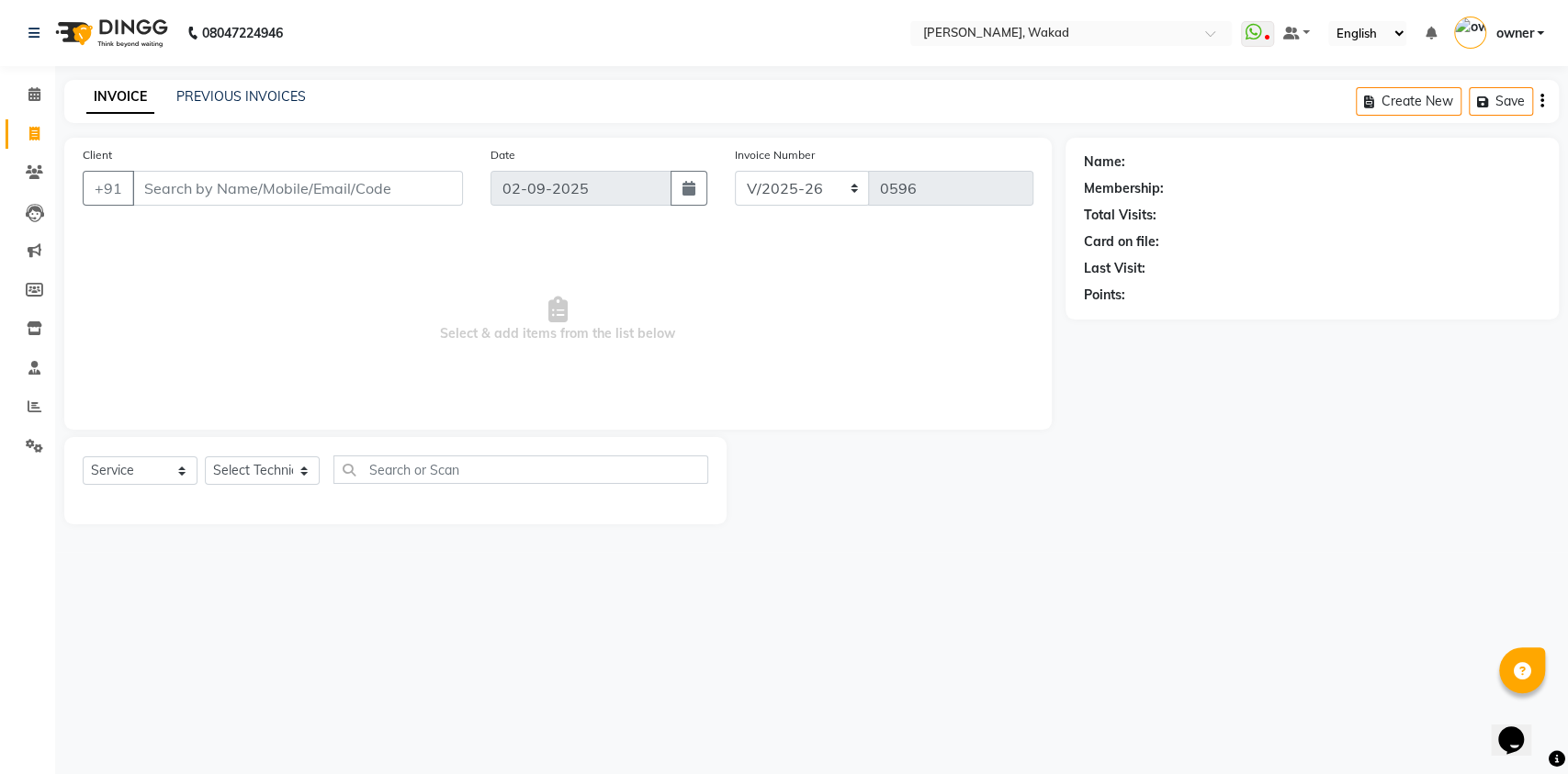
click at [404, 175] on input "Client" at bounding box center [297, 188] width 330 height 35
type input "7389935401"
click at [424, 191] on span "Add Client" at bounding box center [415, 188] width 72 height 19
select select "21"
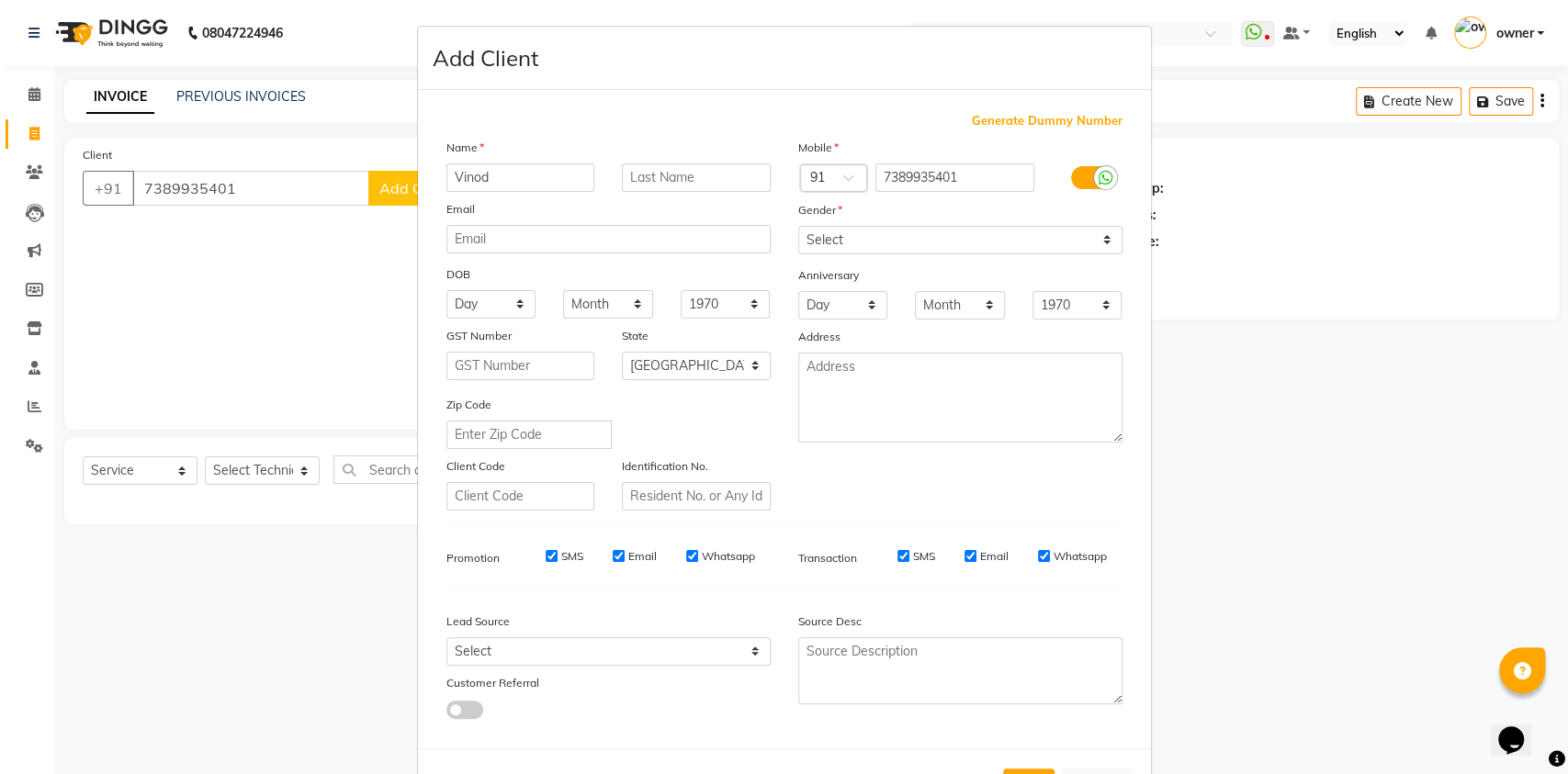
type input "Vinod"
type input "[PERSON_NAME]"
click at [822, 244] on select "Select [DEMOGRAPHIC_DATA] [DEMOGRAPHIC_DATA] Other Prefer Not To Say" at bounding box center [959, 240] width 325 height 28
select select "[DEMOGRAPHIC_DATA]"
click at [798, 226] on select "Select [DEMOGRAPHIC_DATA] [DEMOGRAPHIC_DATA] Other Prefer Not To Say" at bounding box center [959, 240] width 325 height 28
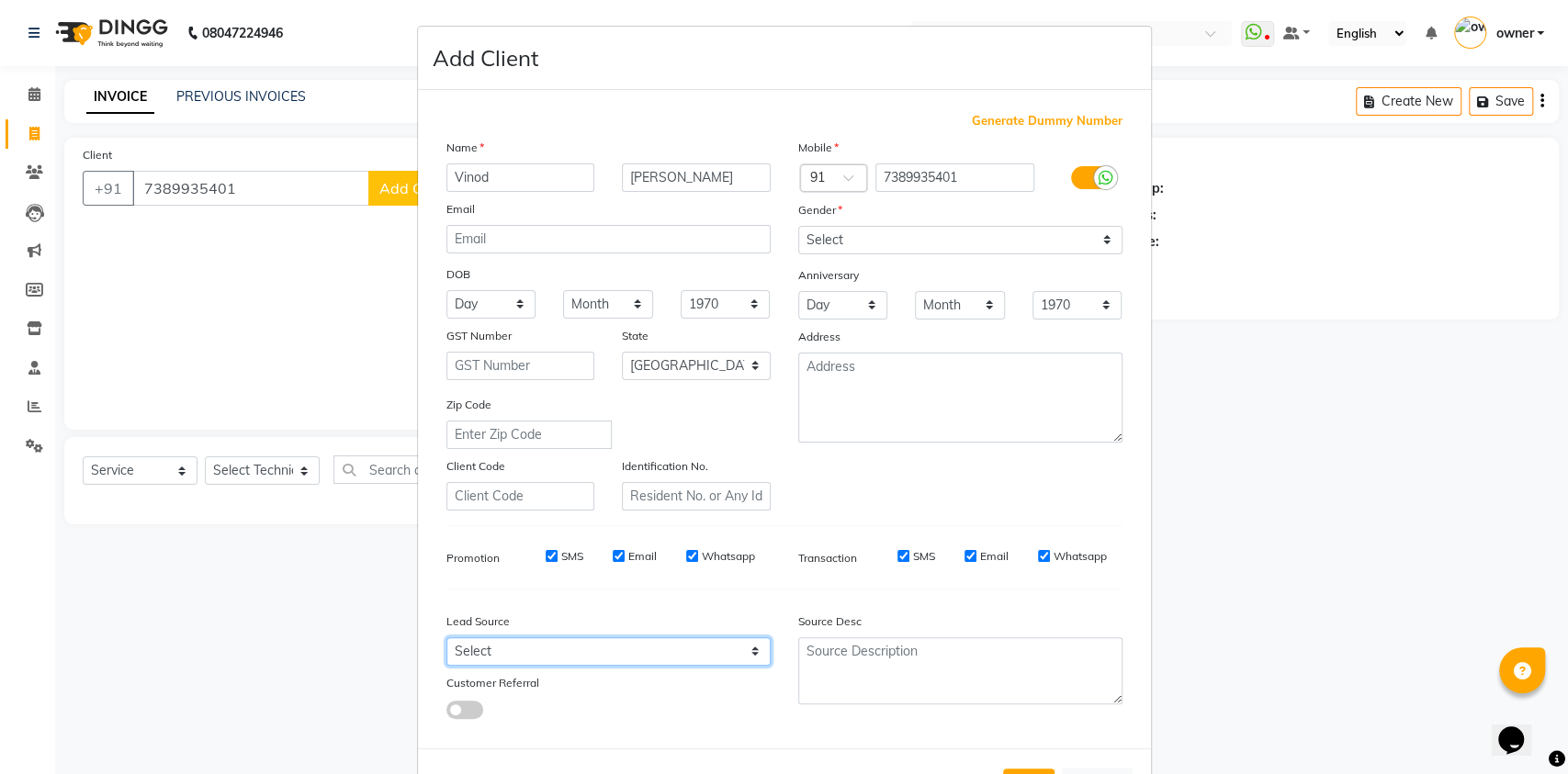
click at [687, 648] on select "Select Walk-in Referral Internet Friend Word of Mouth Advertisement Facebook Ju…" at bounding box center [609, 652] width 325 height 28
select select "52000"
click at [447, 638] on select "Select Walk-in Referral Internet Friend Word of Mouth Advertisement Facebook Ju…" at bounding box center [609, 652] width 325 height 28
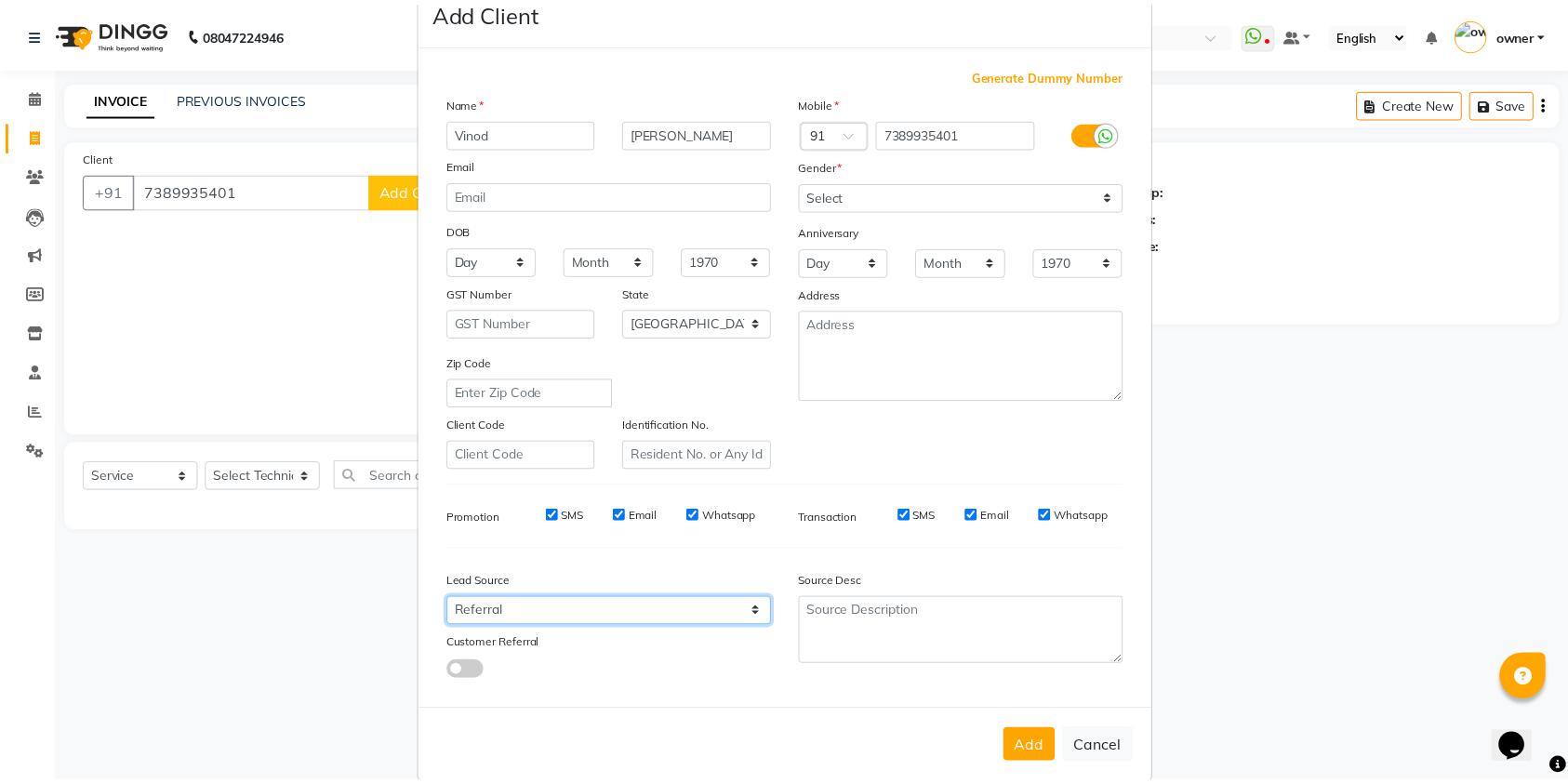
scroll to position [70, 0]
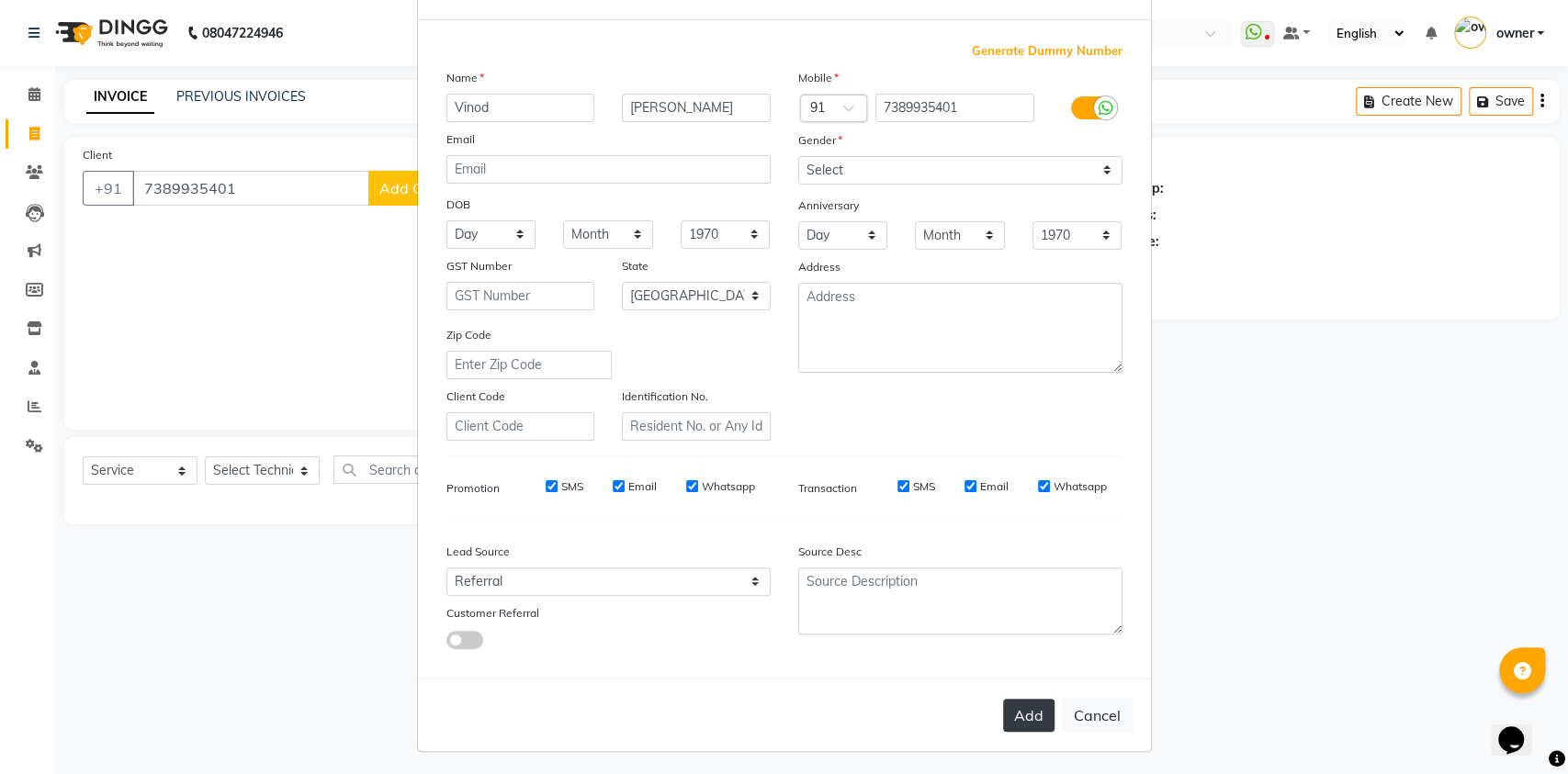
click at [1022, 707] on button "Add" at bounding box center [1028, 715] width 52 height 33
select select
select select "null"
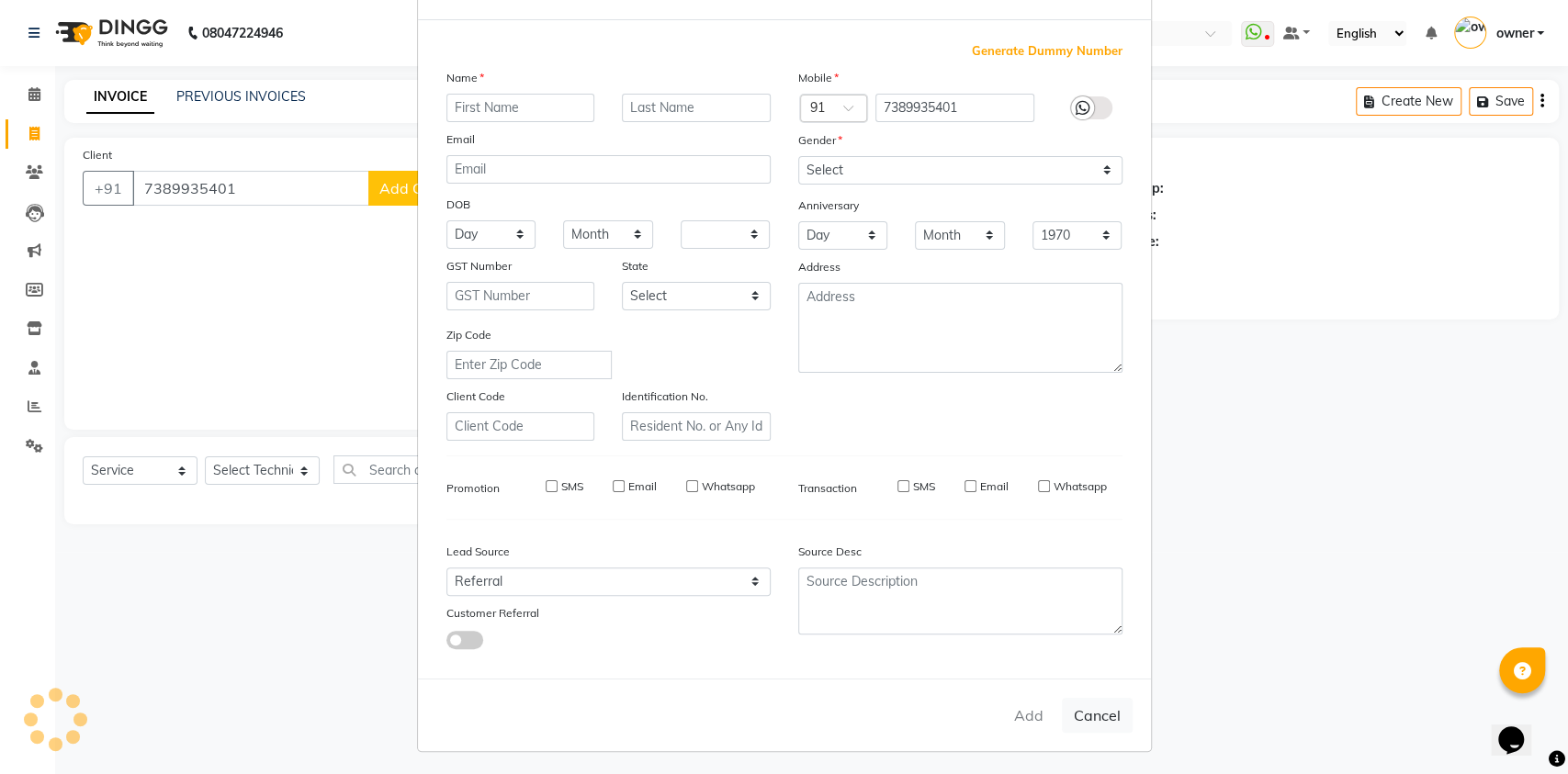
select select
checkbox input "false"
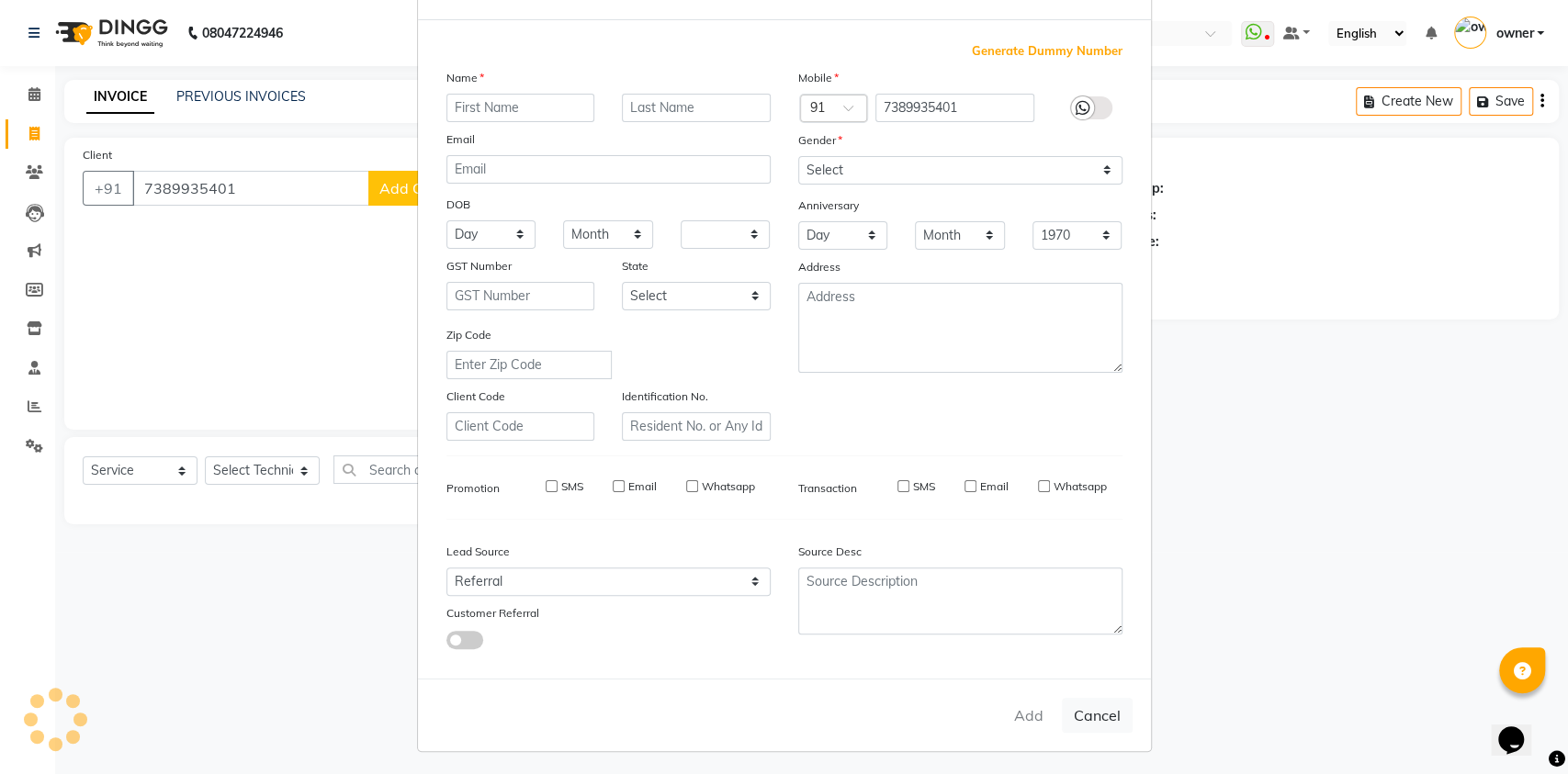
checkbox input "false"
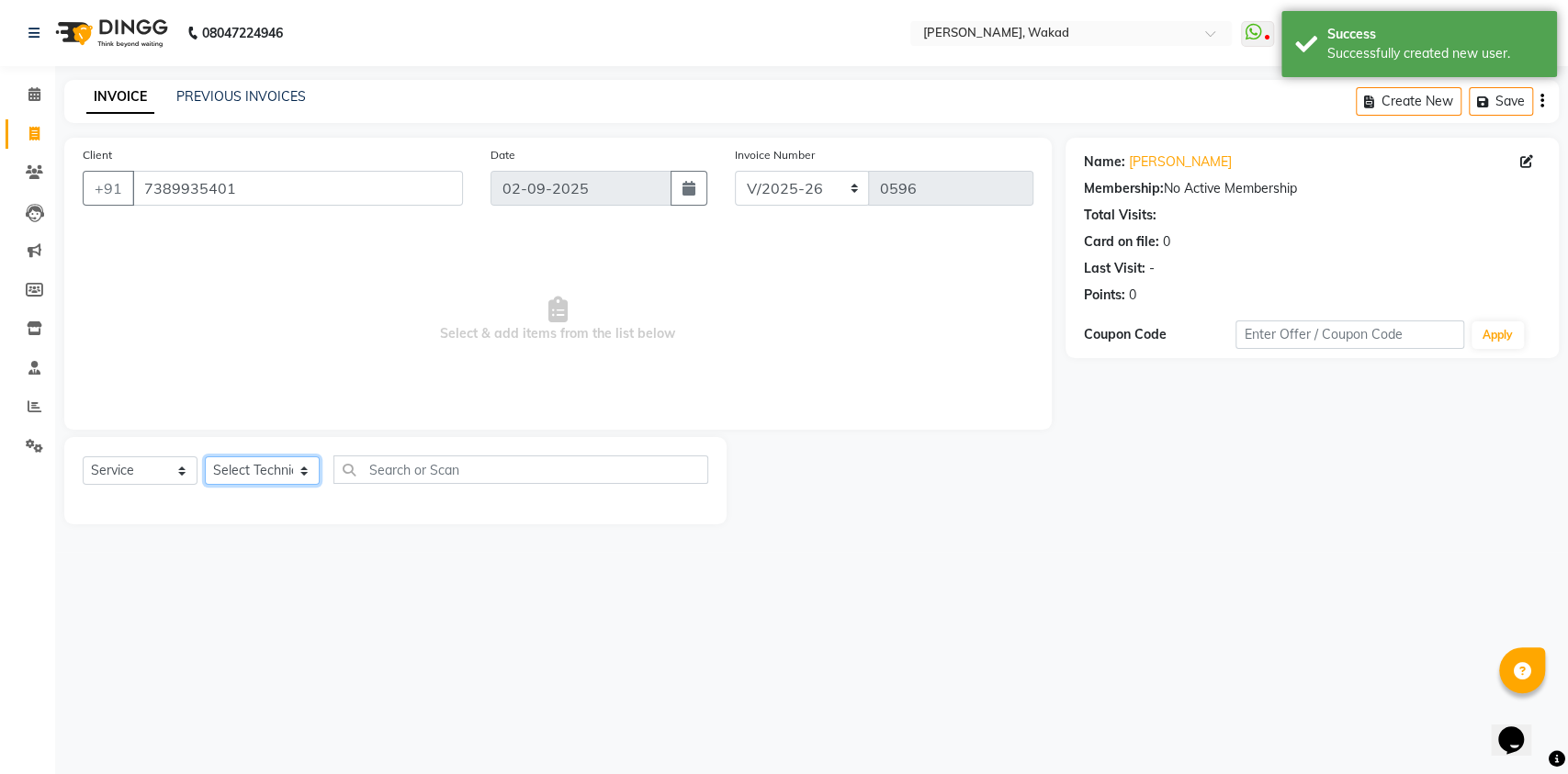
click at [268, 481] on select "Select Technician [DEMOGRAPHIC_DATA] MANAGER neeraj owner [PERSON_NAME]" at bounding box center [262, 470] width 115 height 28
select select "88369"
click at [205, 456] on select "Select Technician [DEMOGRAPHIC_DATA] MANAGER neeraj owner [PERSON_NAME]" at bounding box center [262, 470] width 115 height 28
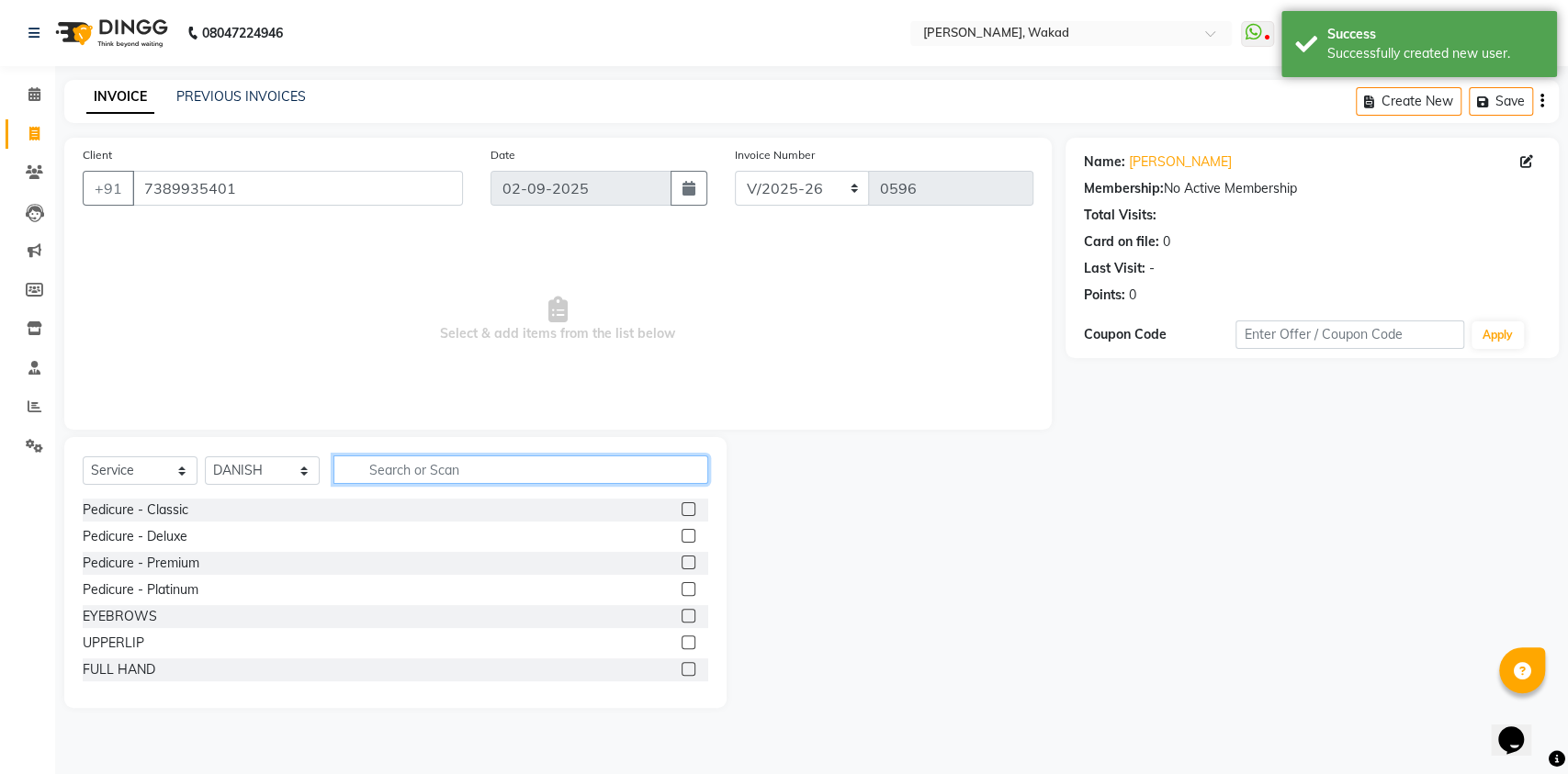
click at [397, 461] on input "text" at bounding box center [520, 469] width 374 height 28
type input "p"
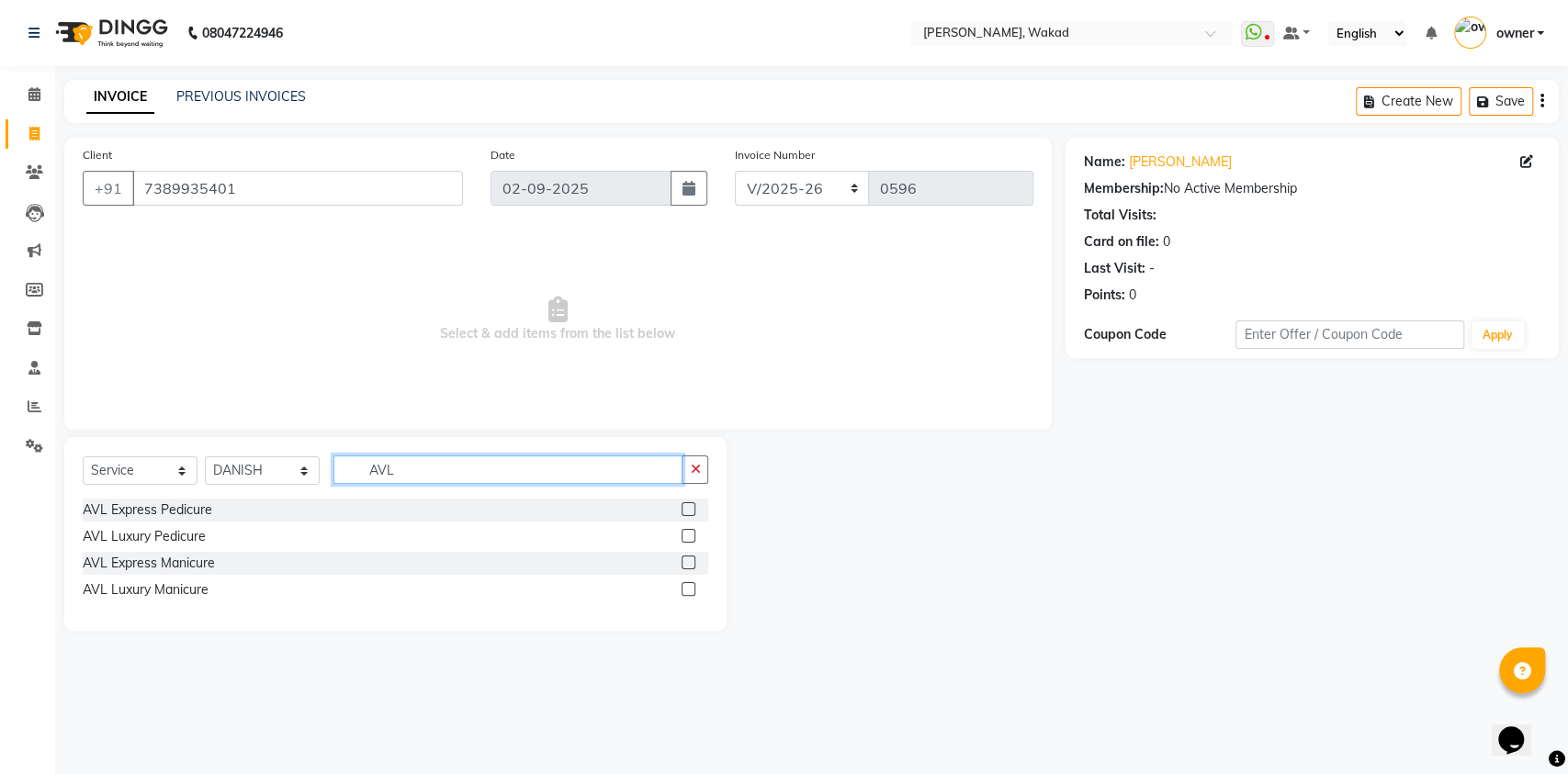
type input "AVL"
click at [689, 536] on label at bounding box center [688, 535] width 14 height 14
click at [689, 536] on input "checkbox" at bounding box center [687, 536] width 12 height 12
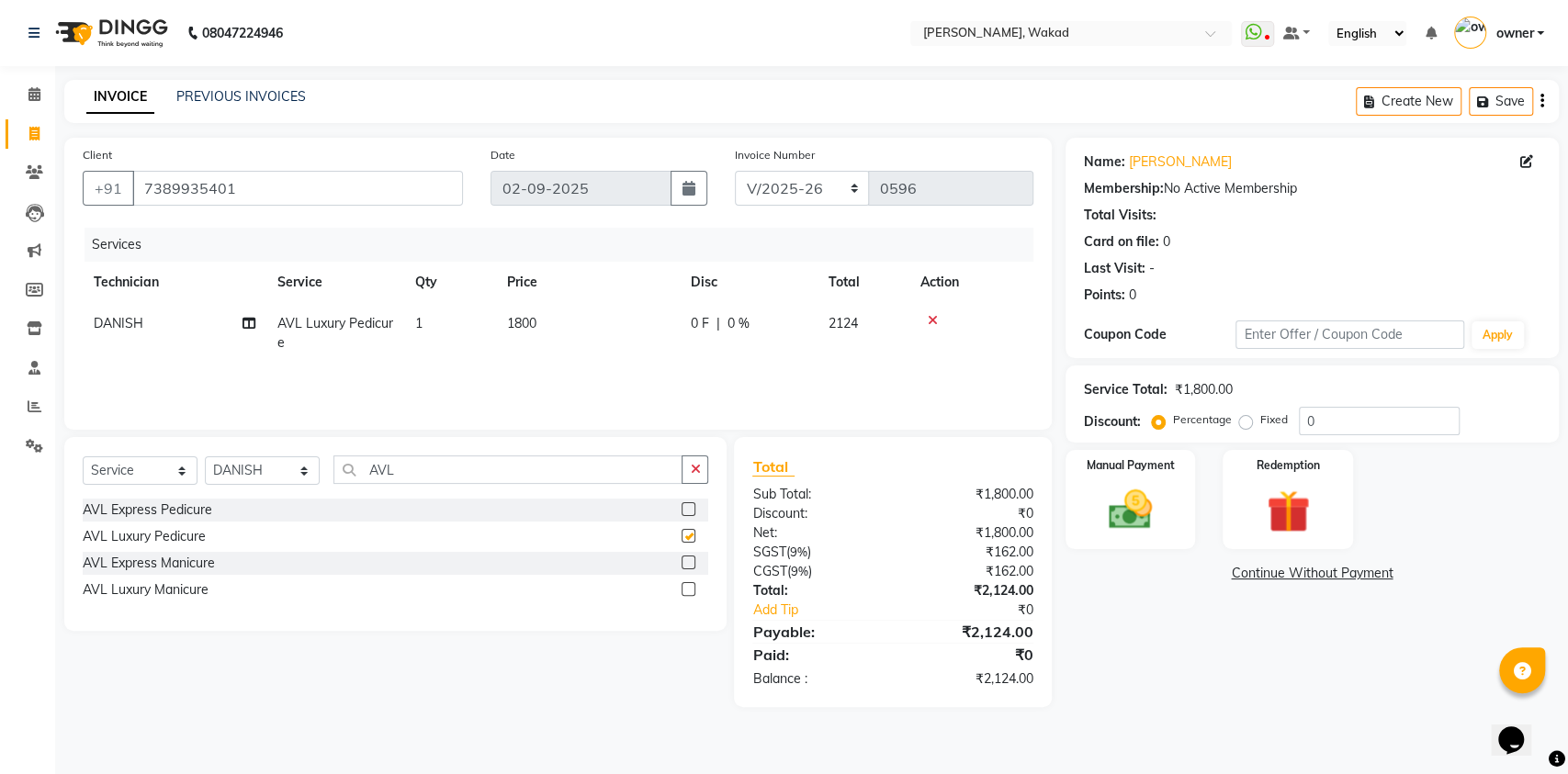
checkbox input "false"
click at [1102, 503] on img at bounding box center [1130, 510] width 72 height 52
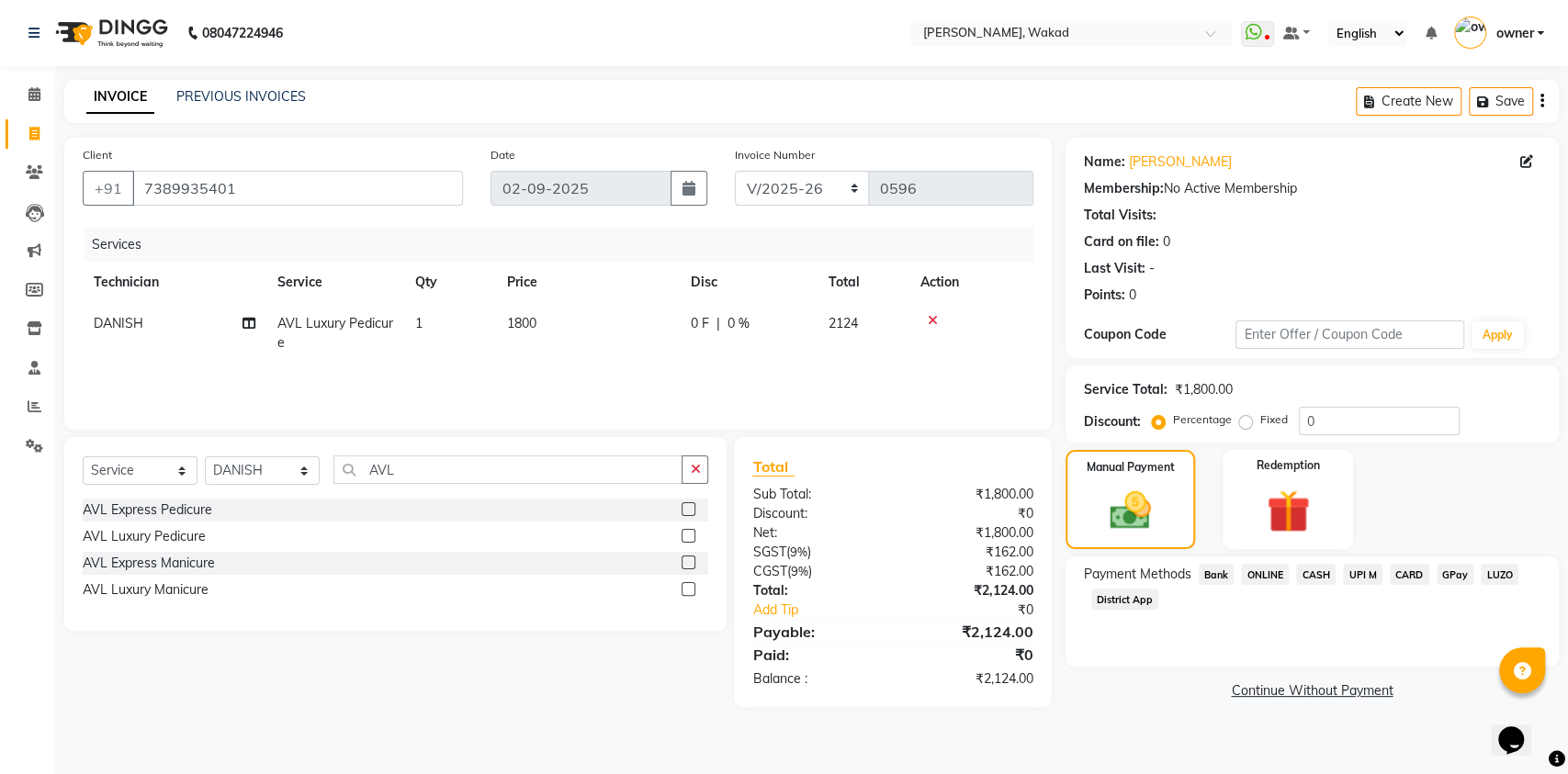
click at [1492, 574] on span "LUZO" at bounding box center [1499, 574] width 38 height 21
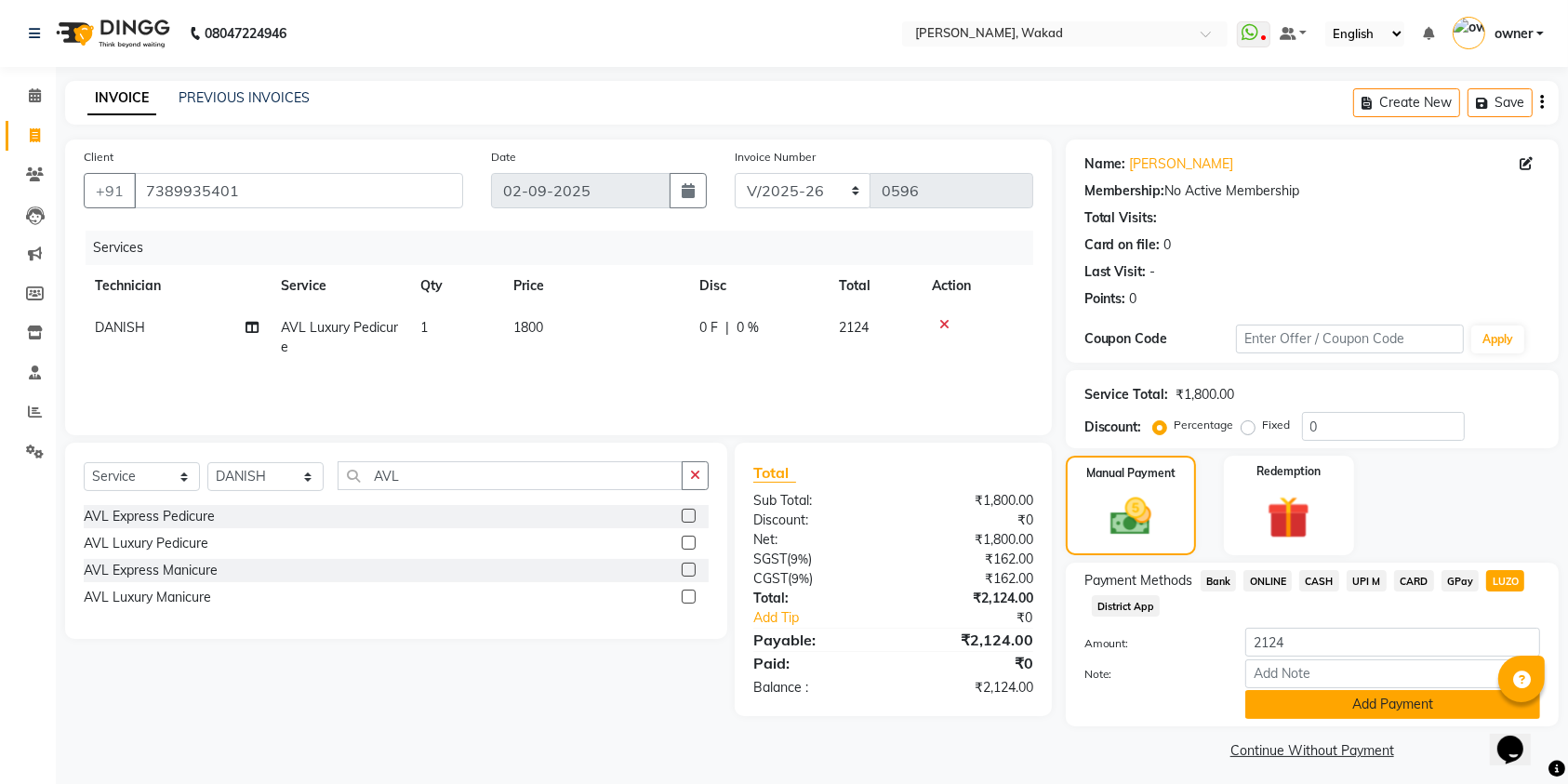
click at [1406, 703] on button "Add Payment" at bounding box center [1393, 704] width 295 height 29
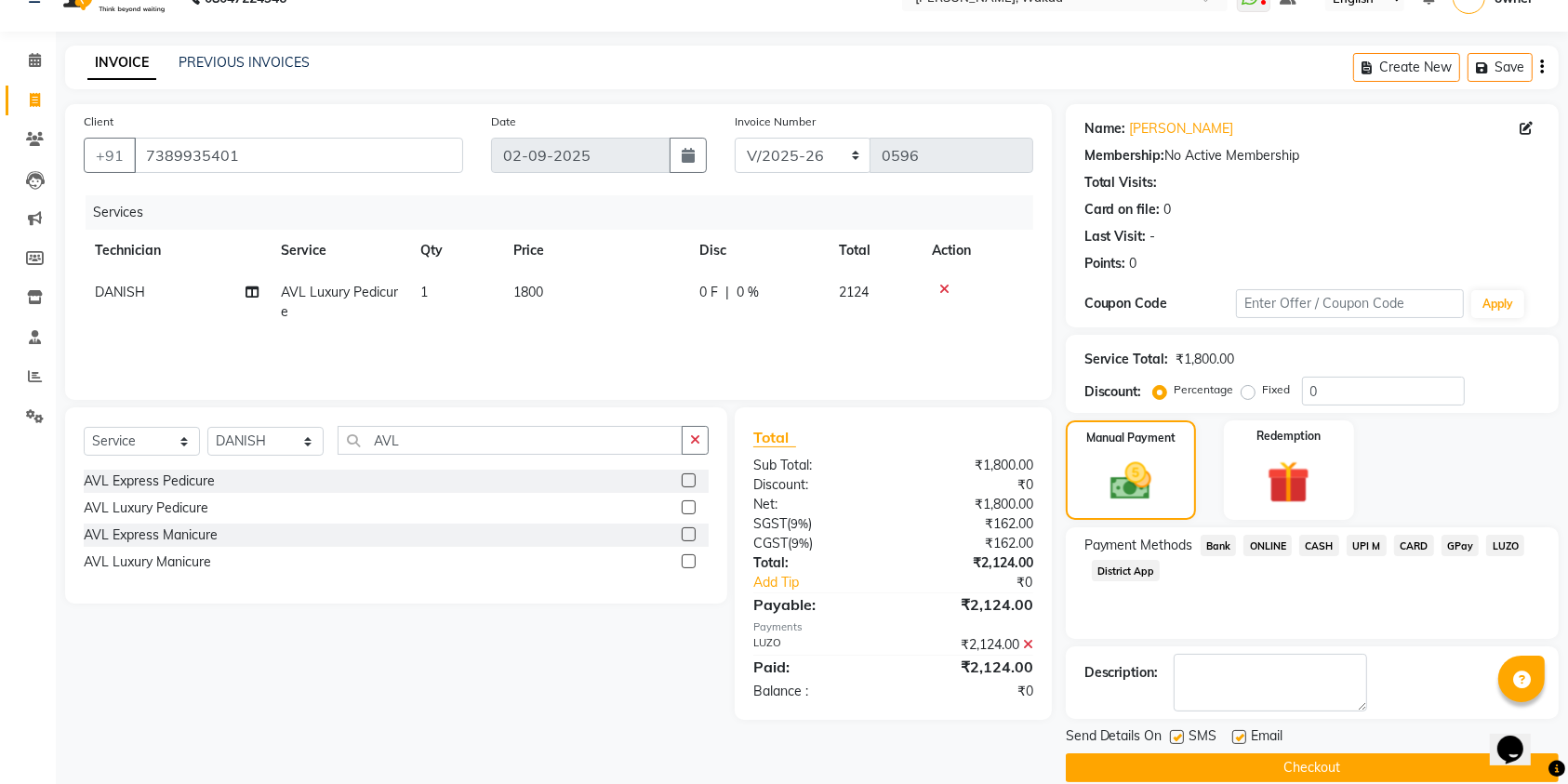
scroll to position [60, 0]
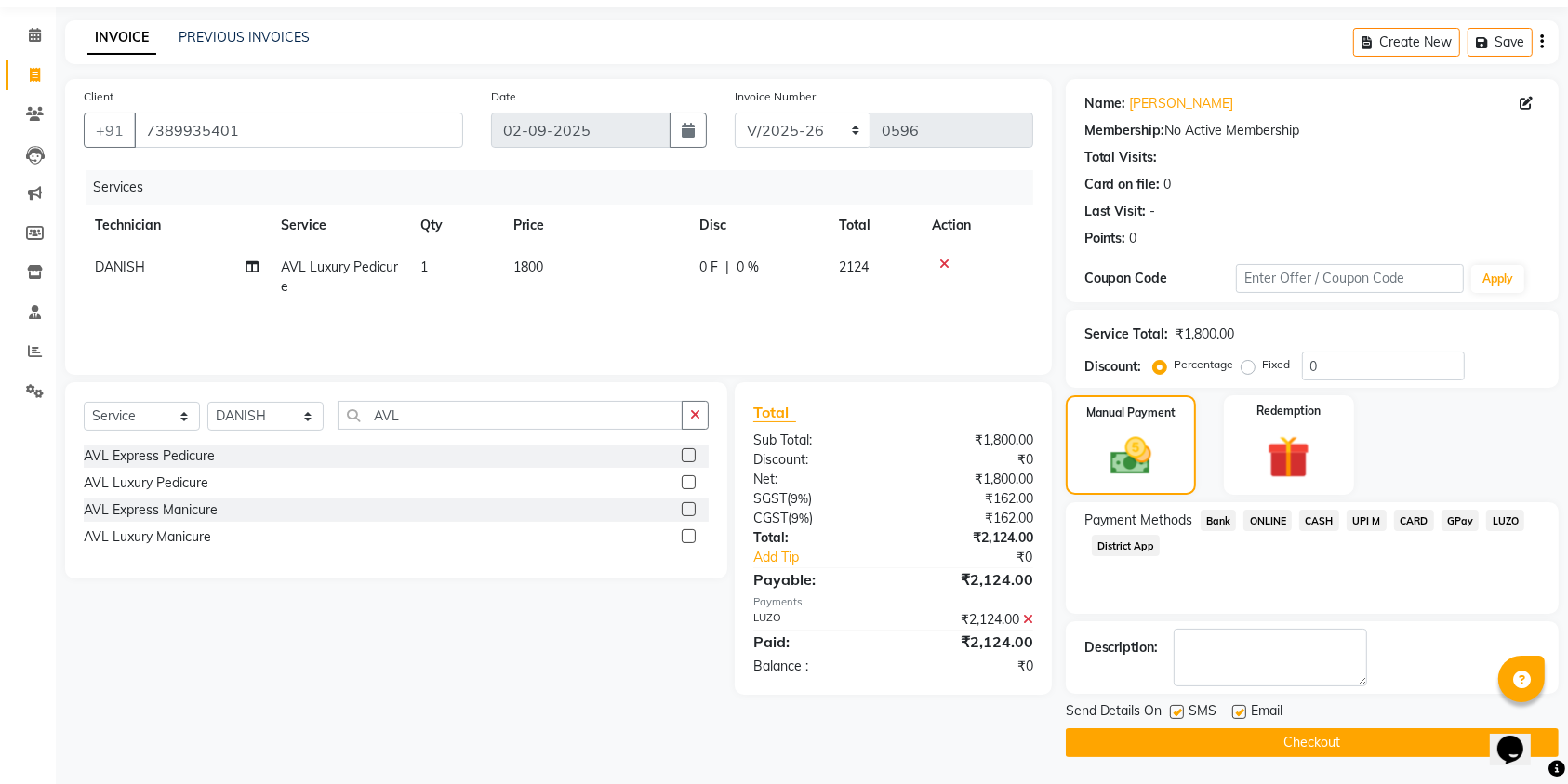
click at [1383, 740] on button "Checkout" at bounding box center [1312, 742] width 493 height 29
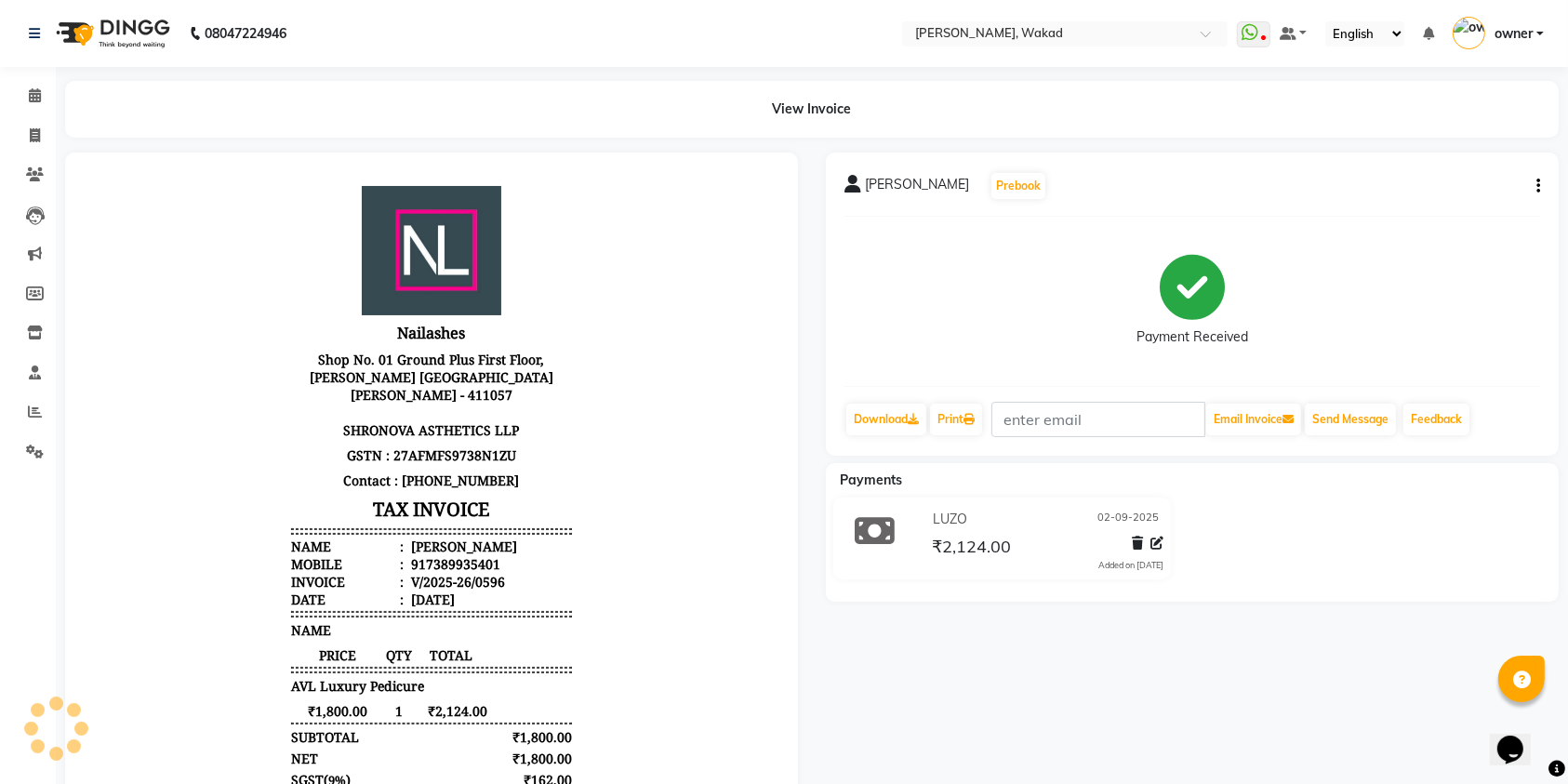
scroll to position [213, 0]
